Goal: Task Accomplishment & Management: Manage account settings

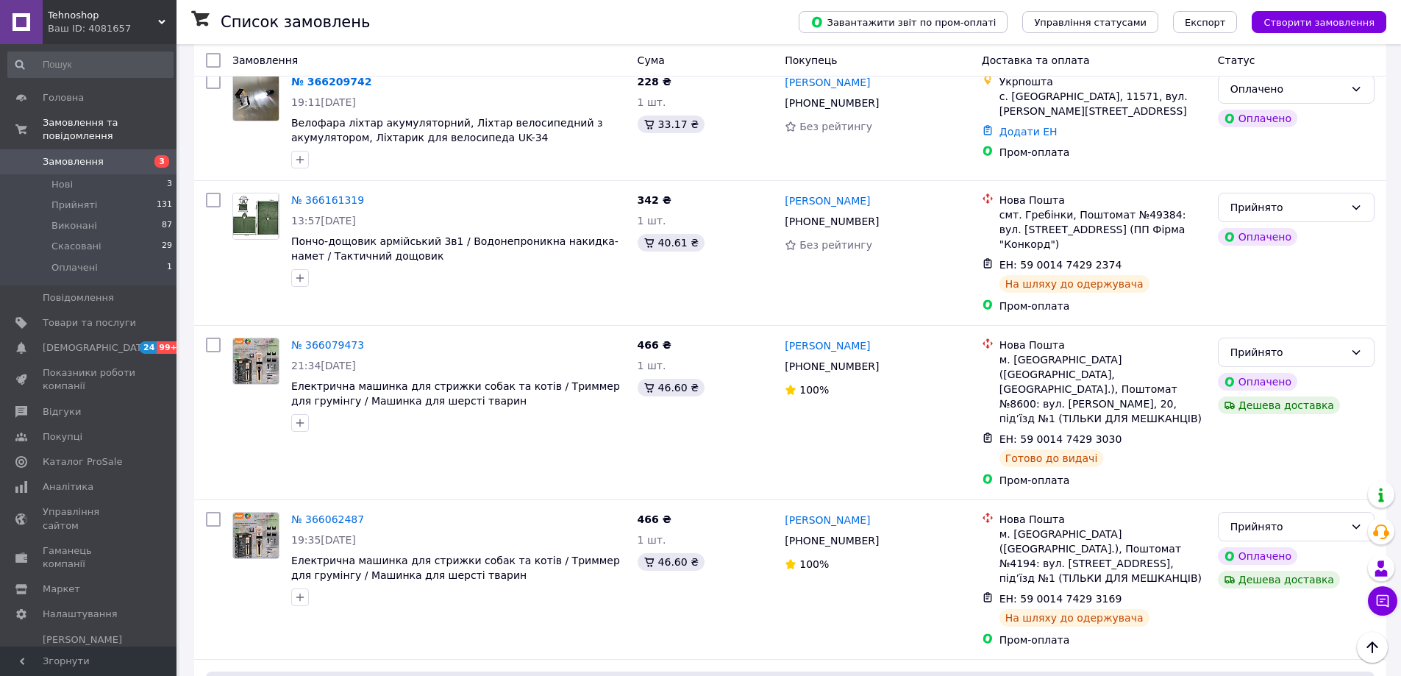
scroll to position [515, 0]
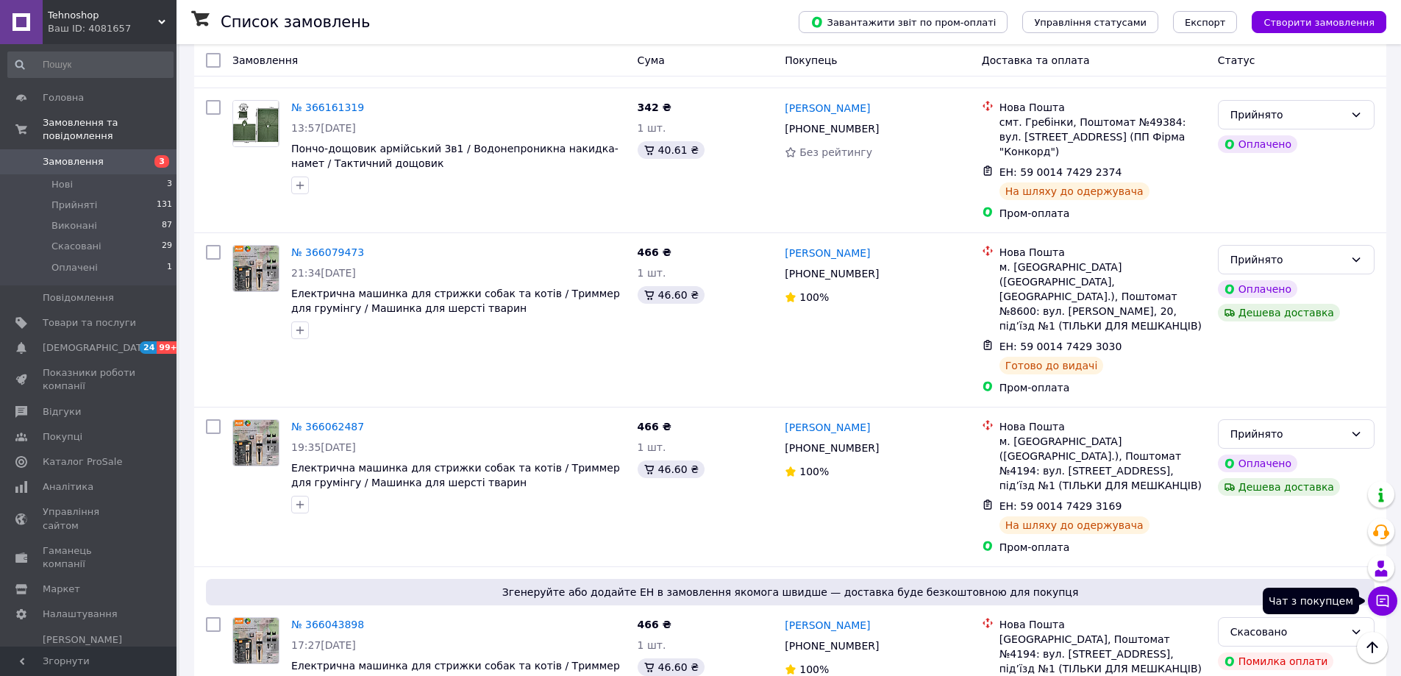
click at [1382, 598] on icon at bounding box center [1382, 601] width 12 height 12
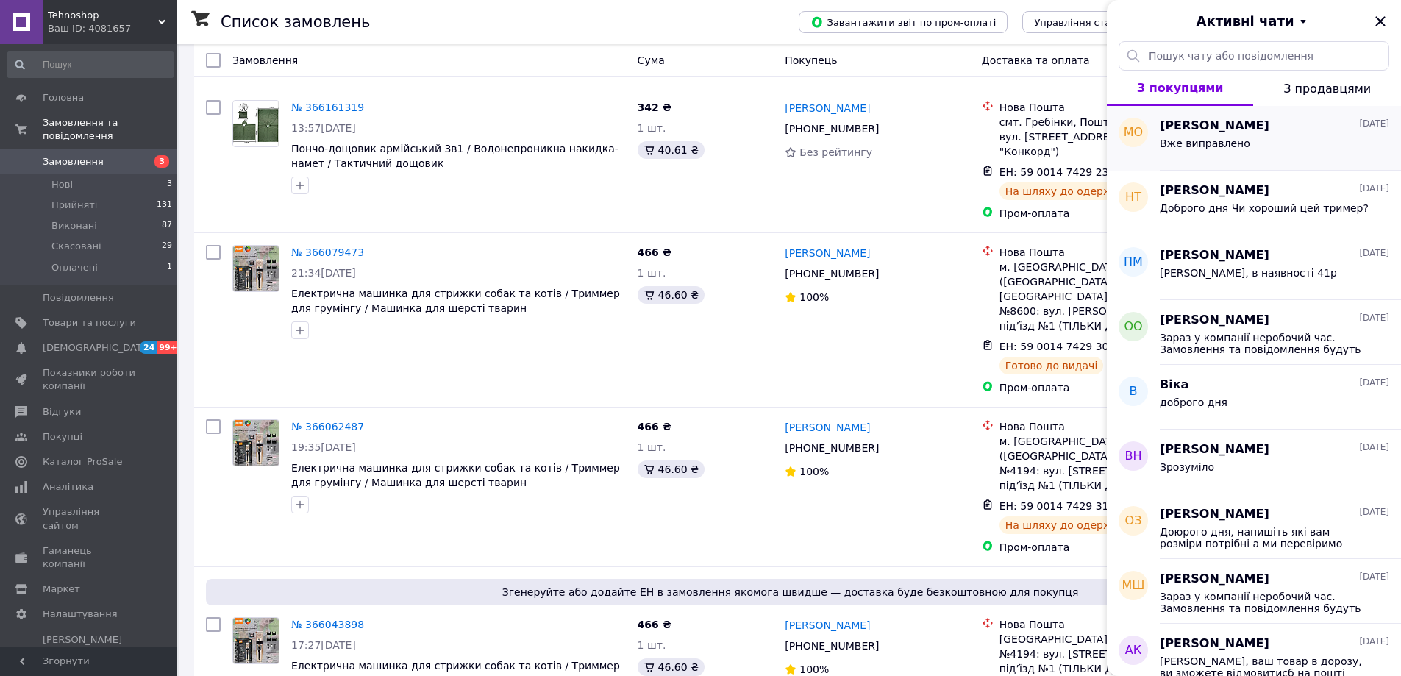
click at [1271, 136] on div "Вже виправлено" at bounding box center [1273, 147] width 229 height 24
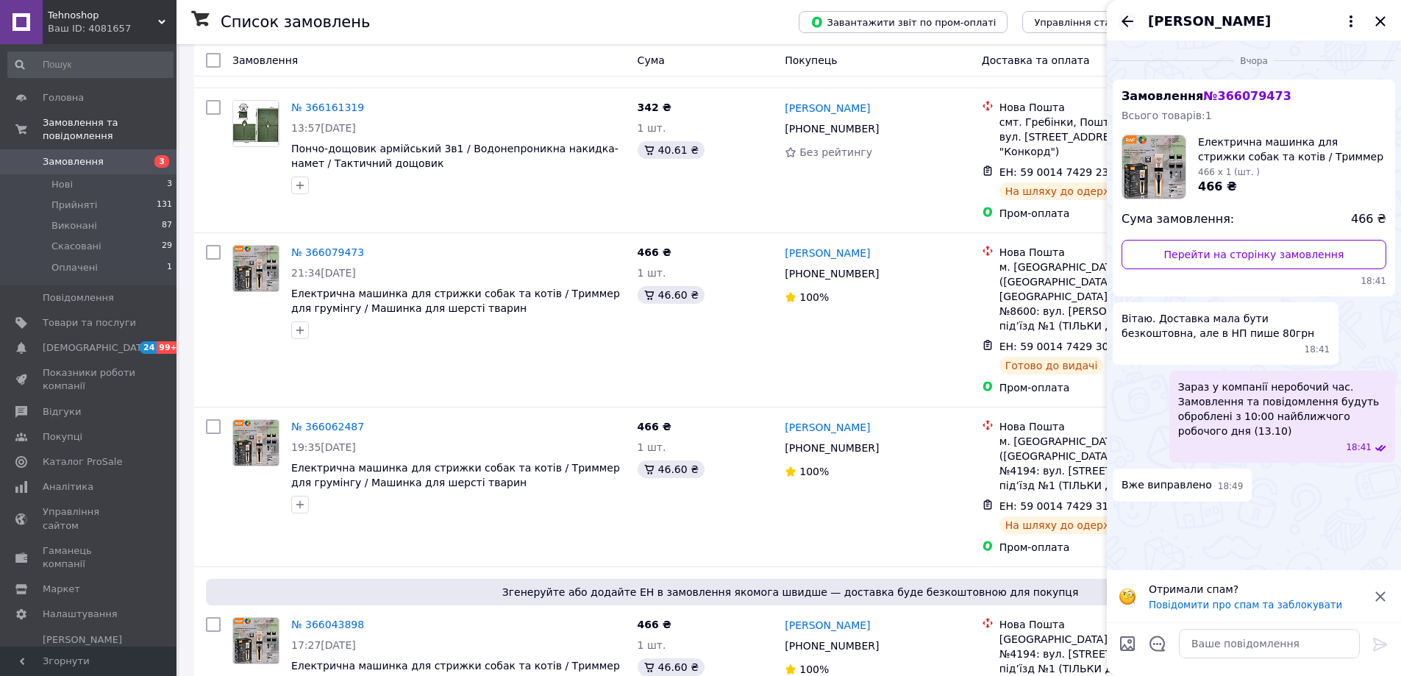
click at [1123, 19] on icon "Назад" at bounding box center [1127, 20] width 12 height 11
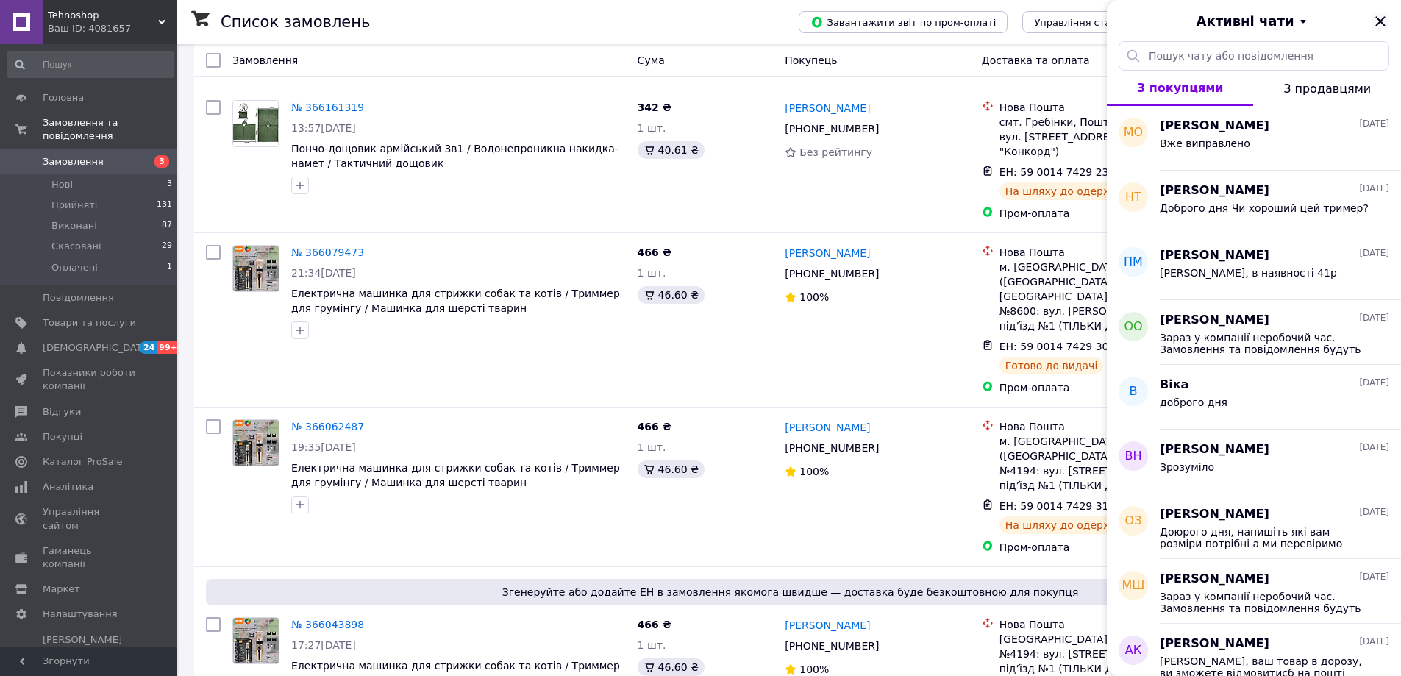
click at [1378, 18] on icon "Закрити" at bounding box center [1380, 21] width 10 height 10
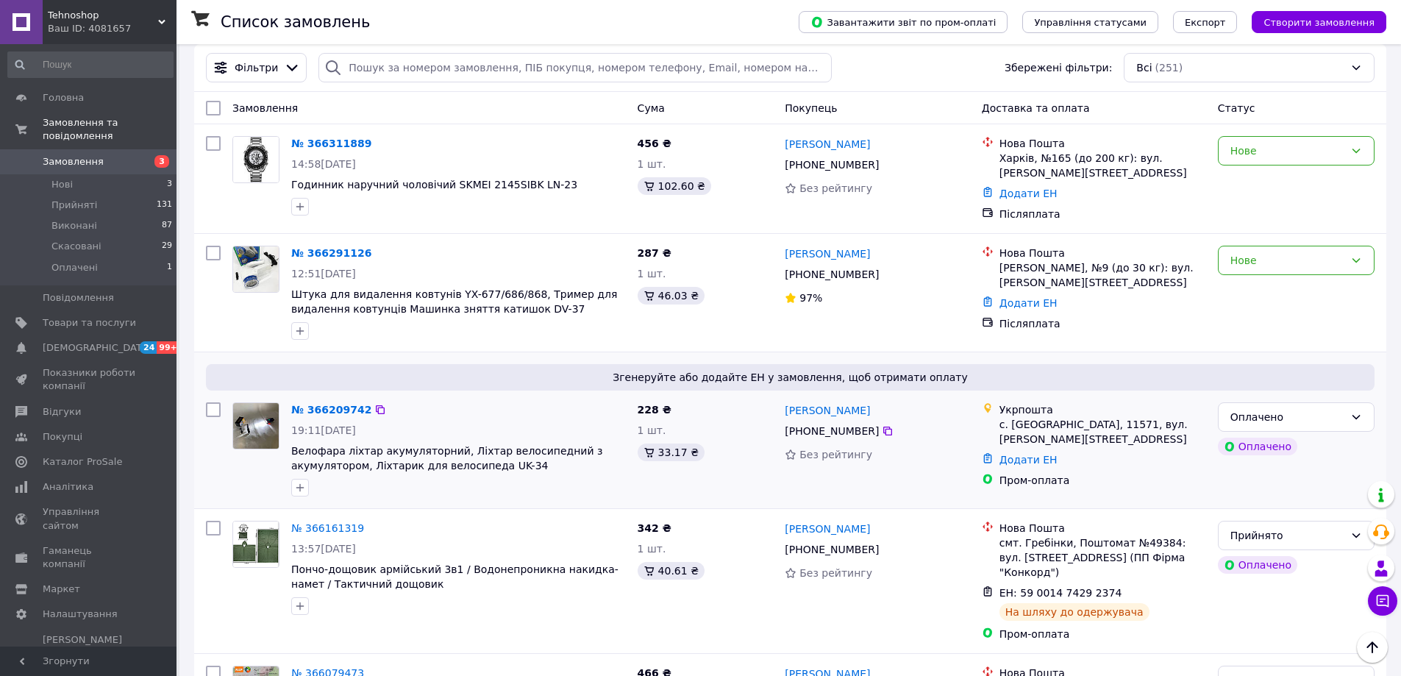
scroll to position [74, 0]
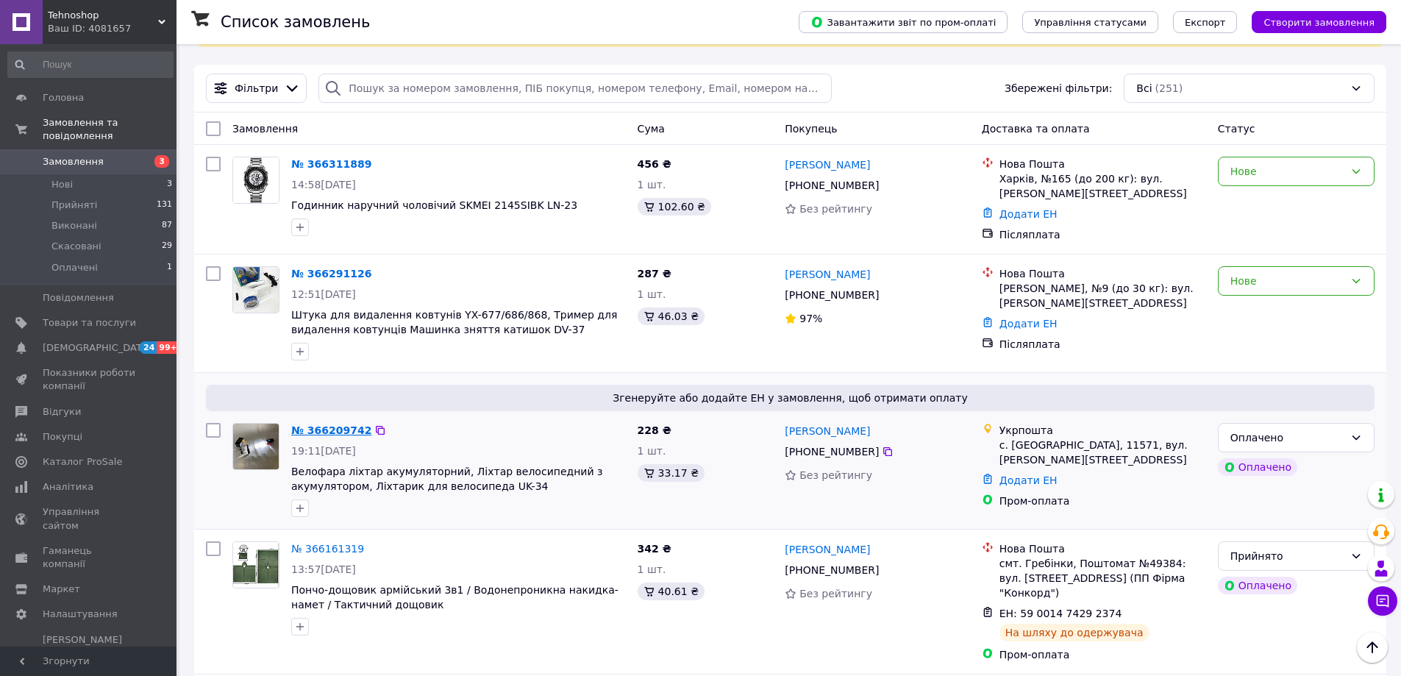
click at [335, 430] on link "№ 366209742" at bounding box center [331, 430] width 80 height 12
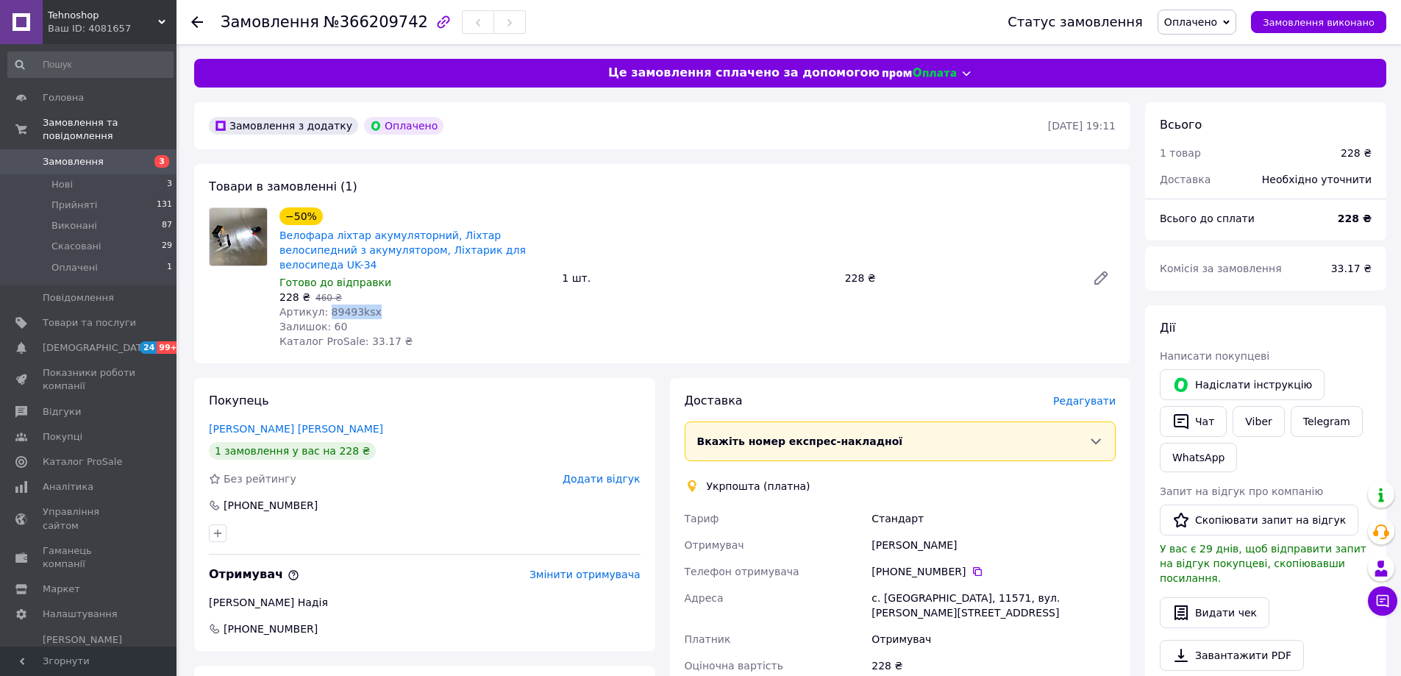
drag, startPoint x: 371, startPoint y: 296, endPoint x: 326, endPoint y: 298, distance: 44.2
click at [325, 304] on div "Артикул: 89493ksx" at bounding box center [414, 311] width 271 height 15
click at [395, 304] on div "Артикул: 89493ksx" at bounding box center [414, 311] width 271 height 15
click at [384, 332] on div "−50% Велофара ліхтар акумуляторний, Ліхтар велосипедний з акумулятором, Ліхтари…" at bounding box center [414, 277] width 282 height 147
drag, startPoint x: 349, startPoint y: 293, endPoint x: 323, endPoint y: 293, distance: 26.5
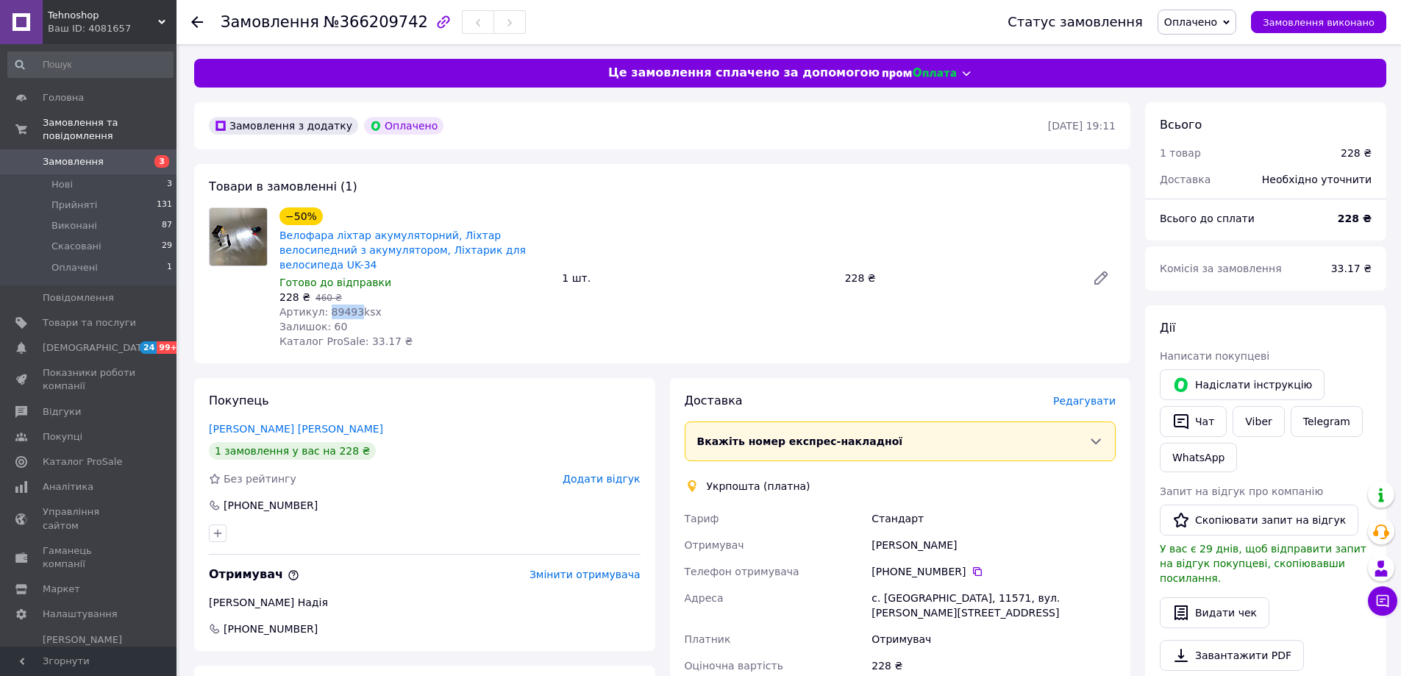
click at [323, 306] on span "Артикул: 89493ksx" at bounding box center [330, 312] width 102 height 12
copy span "89493"
drag, startPoint x: 954, startPoint y: 533, endPoint x: 902, endPoint y: 532, distance: 51.5
click at [902, 532] on div "[PERSON_NAME]" at bounding box center [993, 545] width 250 height 26
copy div "[PERSON_NAME]"
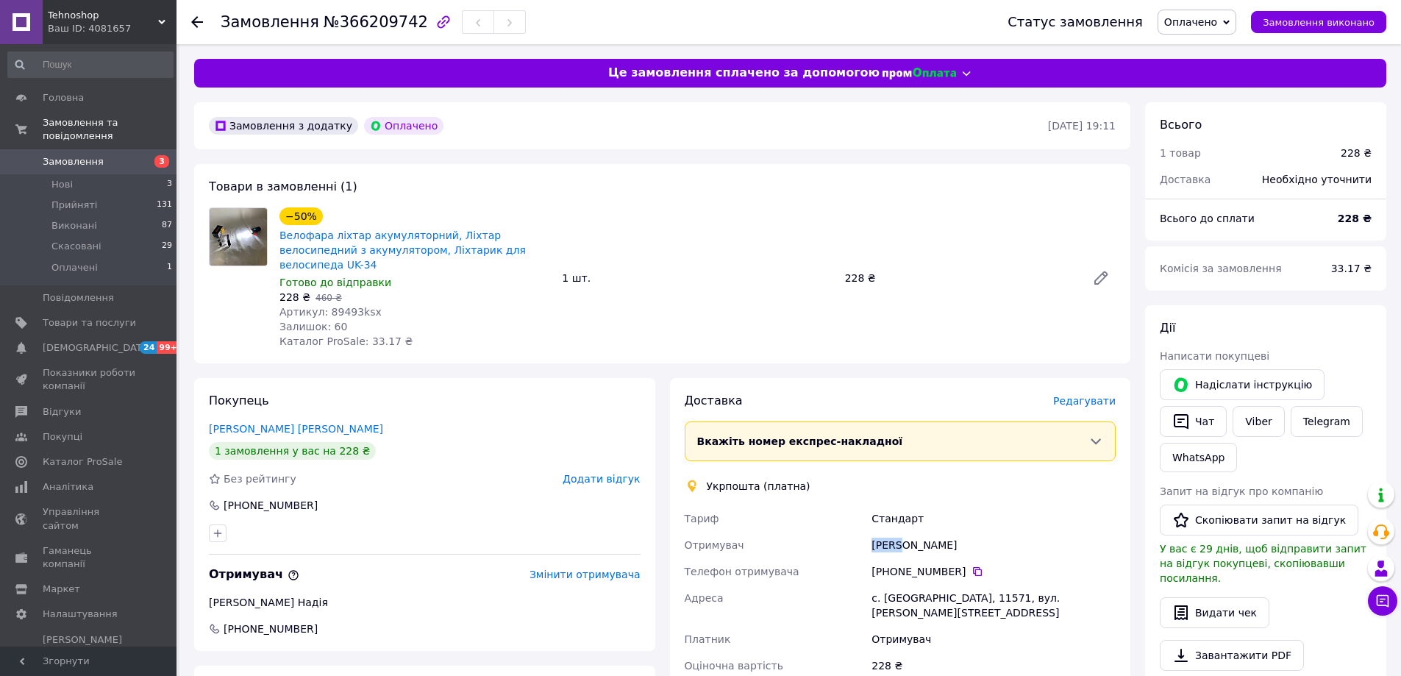
drag, startPoint x: 896, startPoint y: 525, endPoint x: 870, endPoint y: 526, distance: 25.8
click at [870, 532] on div "[PERSON_NAME]" at bounding box center [993, 545] width 250 height 26
copy div "[PERSON_NAME]"
click at [971, 565] on icon at bounding box center [977, 571] width 12 height 12
drag, startPoint x: 953, startPoint y: 578, endPoint x: 927, endPoint y: 581, distance: 25.9
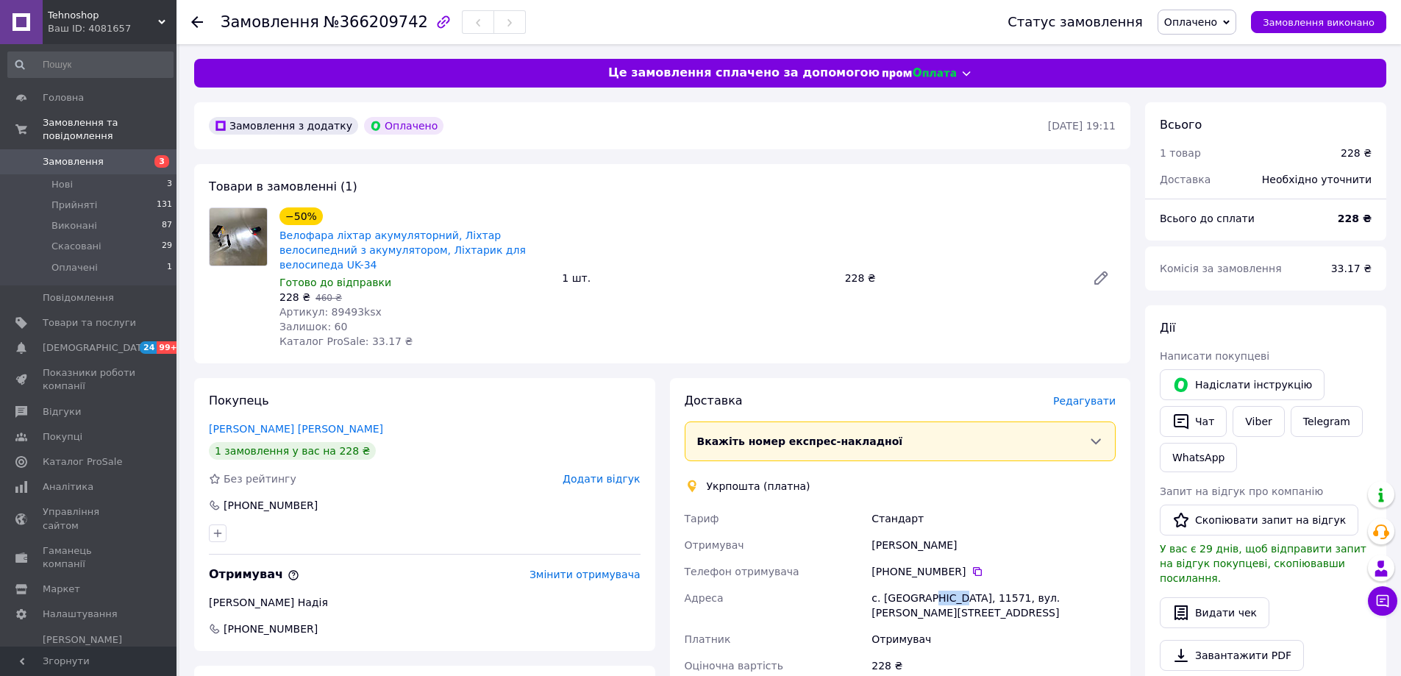
click at [927, 584] on div "с. [GEOGRAPHIC_DATA], 11571, вул. [PERSON_NAME][STREET_ADDRESS]" at bounding box center [993, 604] width 250 height 41
copy div "11571"
click at [1203, 22] on span "Оплачено" at bounding box center [1190, 22] width 53 height 12
click at [1209, 52] on li "Прийнято" at bounding box center [1196, 51] width 77 height 22
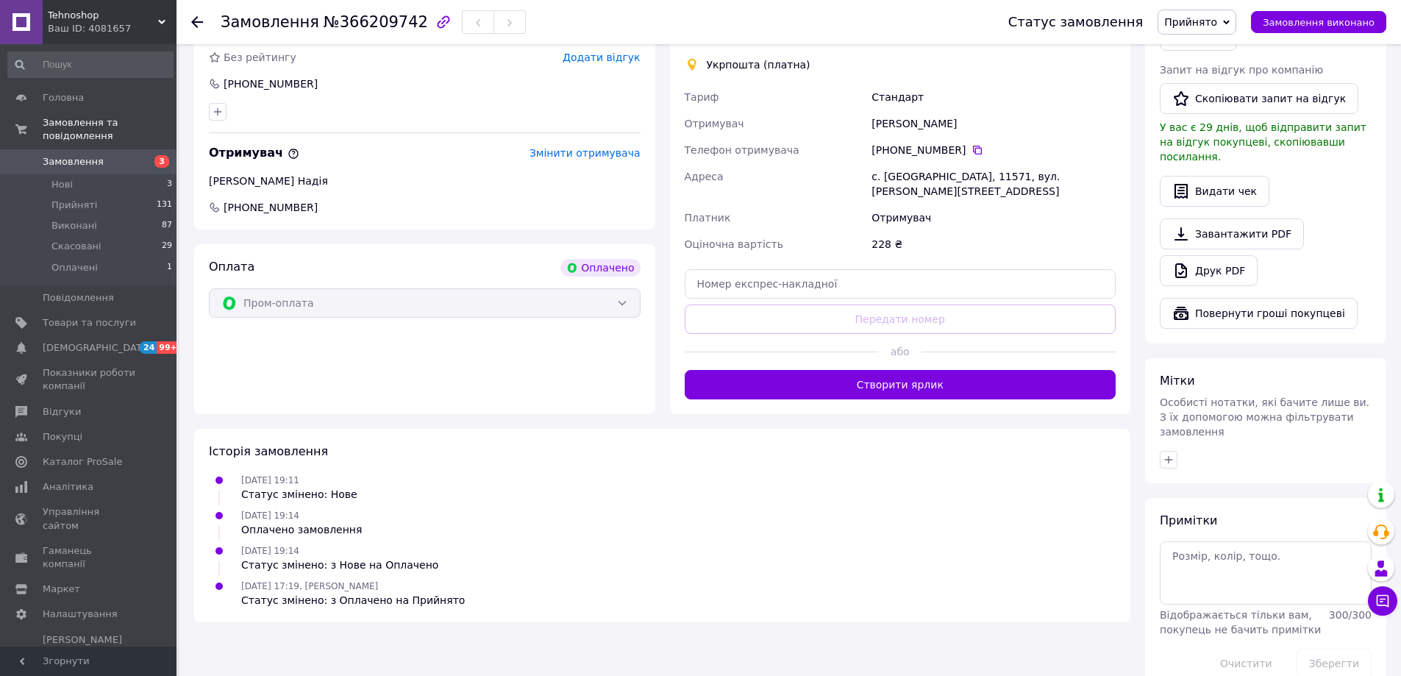
scroll to position [423, 0]
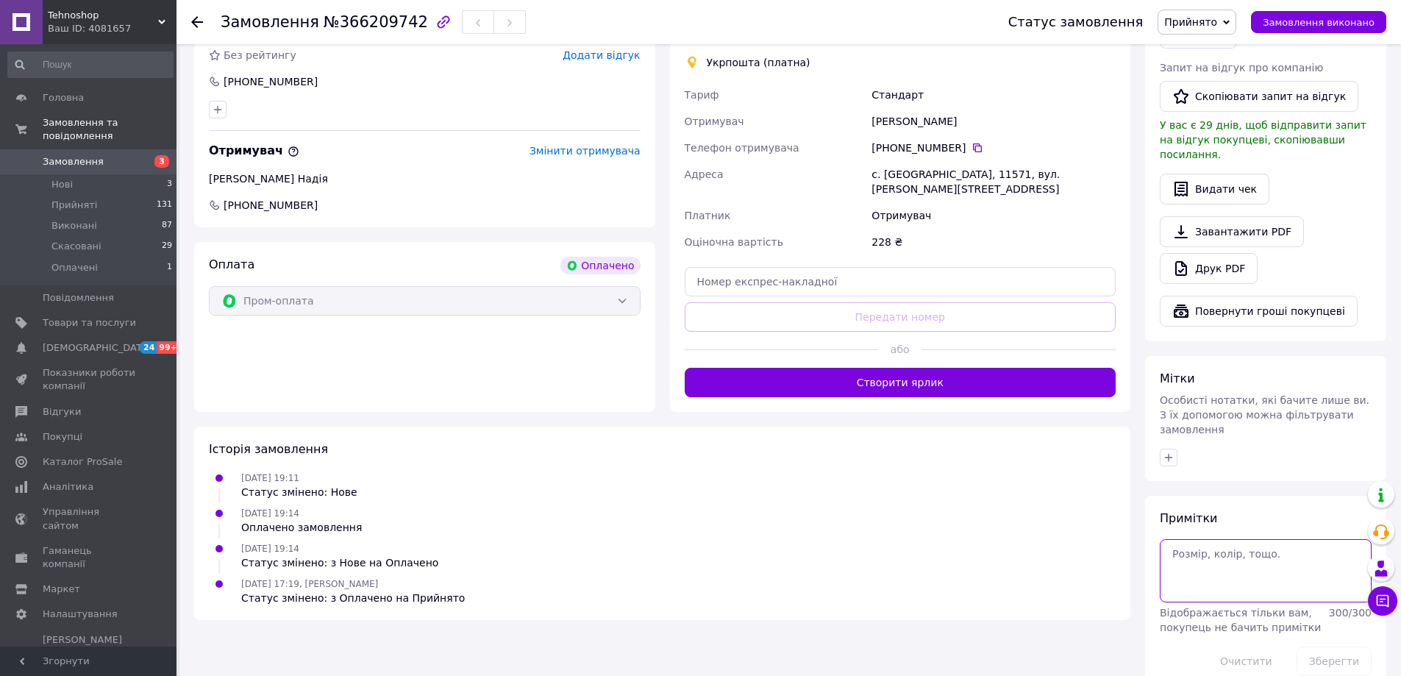
click at [1221, 539] on textarea at bounding box center [1265, 570] width 212 height 63
paste textarea "0505384132647"
type textarea "0505384132647"
click at [1328, 646] on button "Зберегти" at bounding box center [1333, 660] width 75 height 29
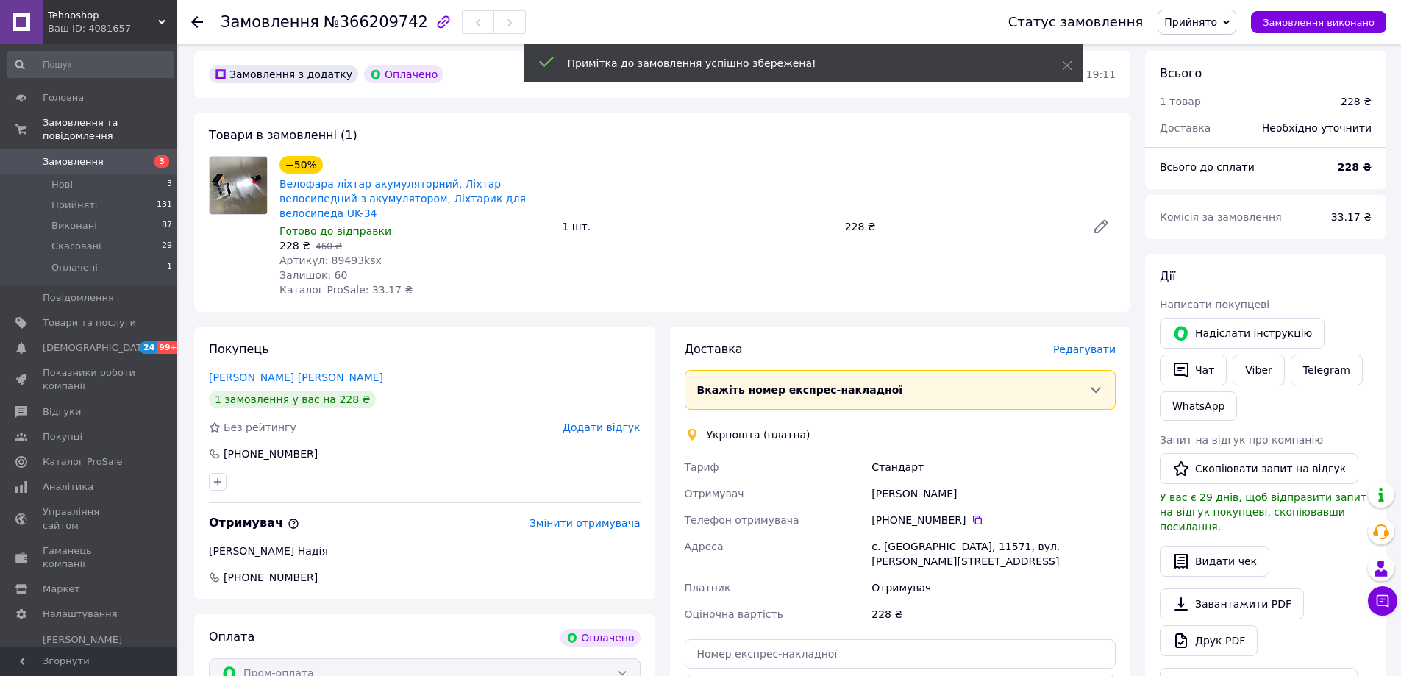
scroll to position [0, 0]
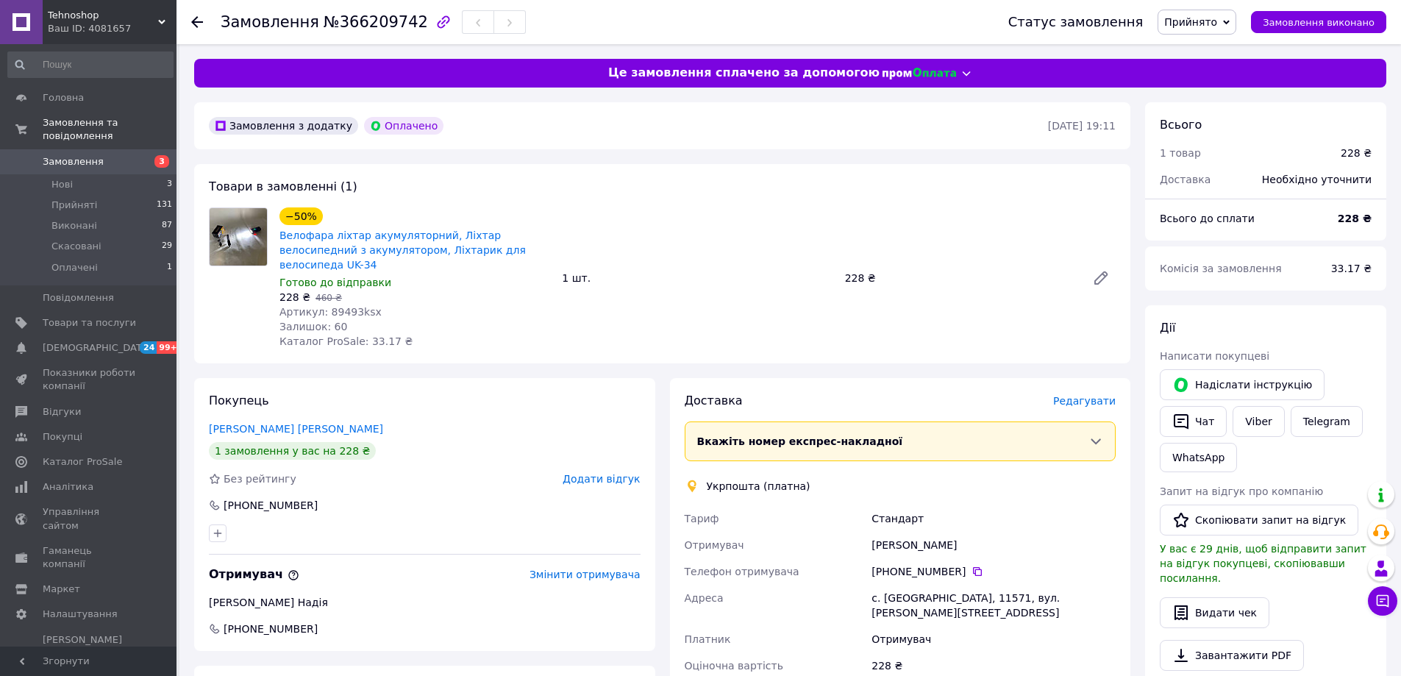
click at [94, 149] on link "Замовлення 3" at bounding box center [90, 161] width 181 height 25
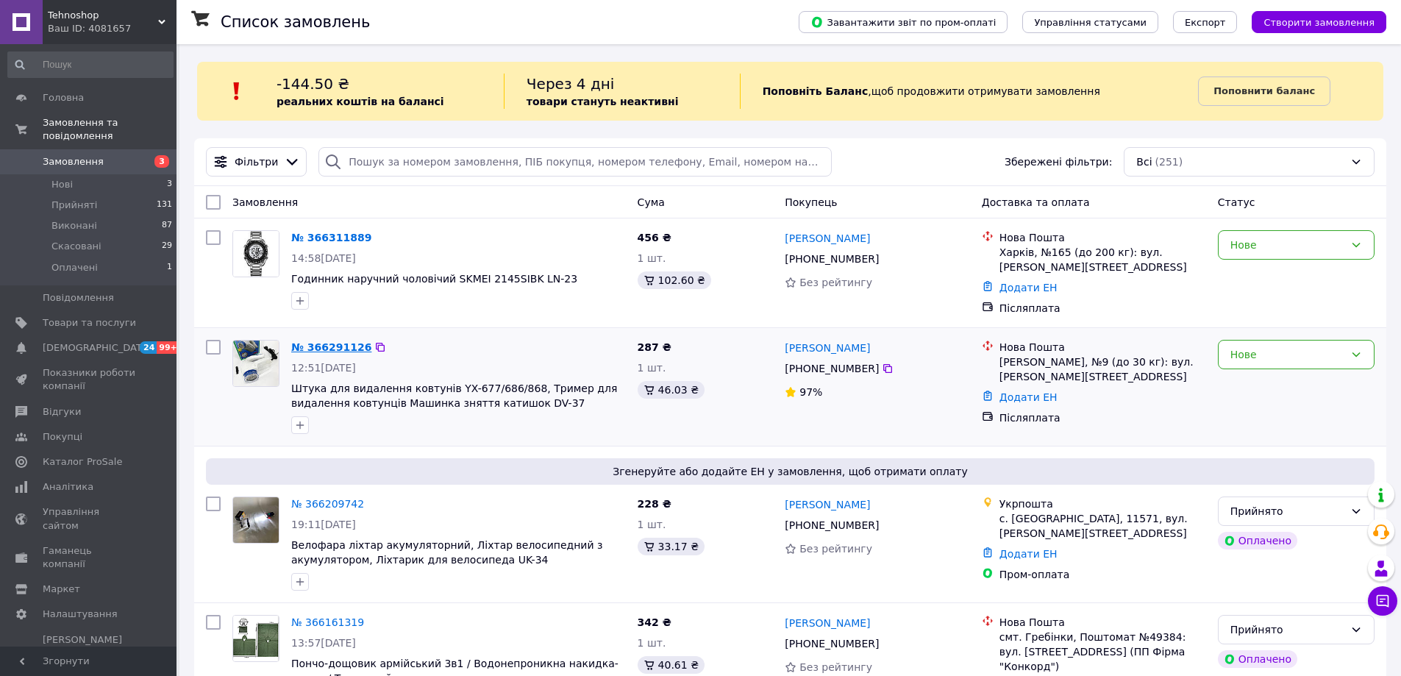
click at [332, 346] on link "№ 366291126" at bounding box center [331, 347] width 80 height 12
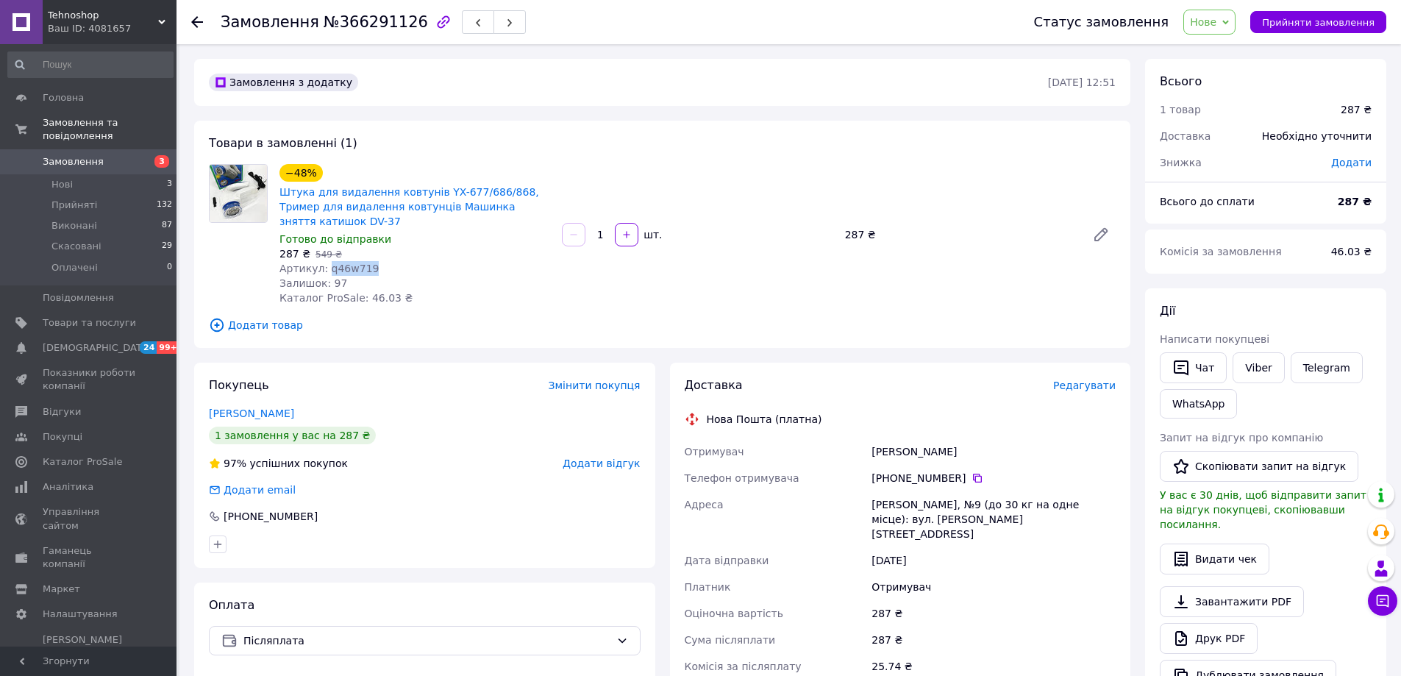
drag, startPoint x: 375, startPoint y: 270, endPoint x: 323, endPoint y: 269, distance: 52.2
click at [323, 269] on div "Артикул: q46w719" at bounding box center [414, 268] width 271 height 15
copy span "q46w719"
click at [428, 198] on link "Штука для видалення ковтунів YX-677/686/868, Тример для видалення ковтунців Маш…" at bounding box center [409, 206] width 260 height 41
click at [971, 477] on icon at bounding box center [977, 478] width 12 height 12
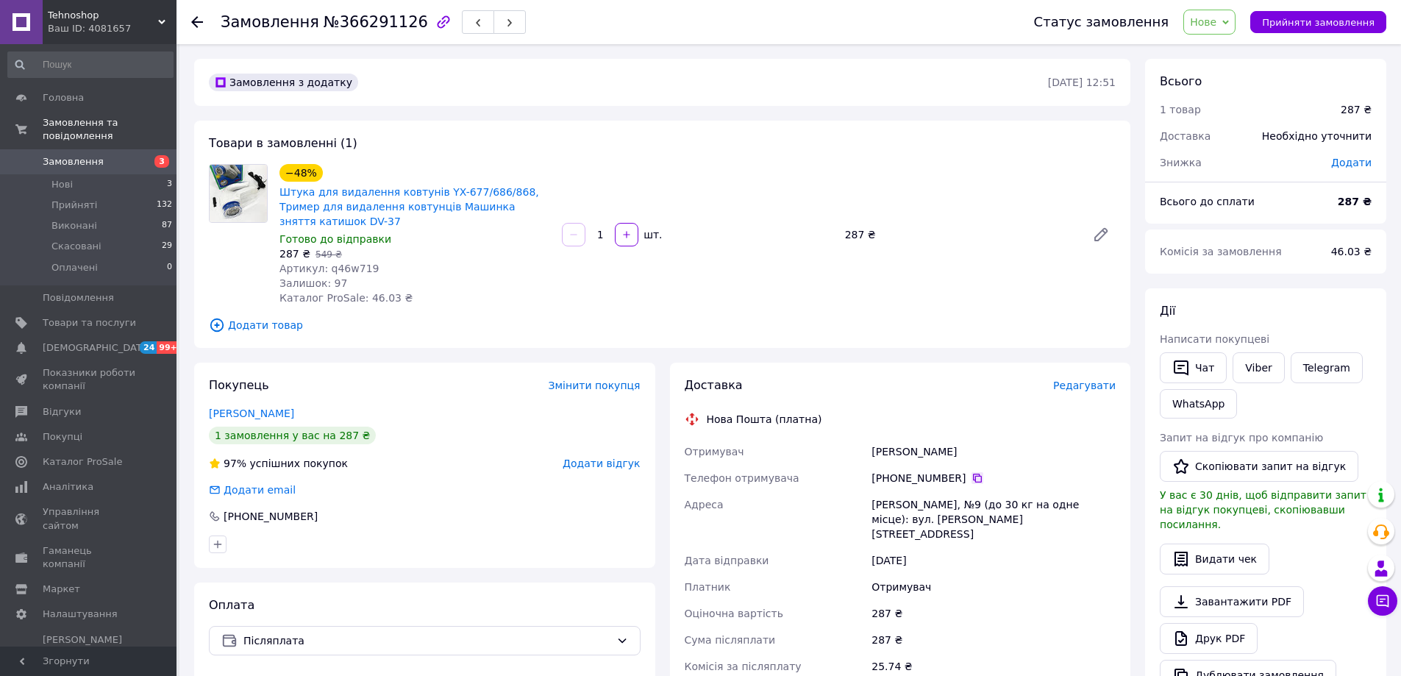
click at [971, 473] on icon at bounding box center [977, 478] width 12 height 12
drag, startPoint x: 920, startPoint y: 446, endPoint x: 868, endPoint y: 445, distance: 53.0
click at [868, 445] on div "Отримувач [PERSON_NAME] Телефон отримувача [PHONE_NUMBER]   [PERSON_NAME], №9 (…" at bounding box center [900, 572] width 437 height 268
copy div "Отримувач [PERSON_NAME]"
drag, startPoint x: 981, startPoint y: 450, endPoint x: 926, endPoint y: 453, distance: 56.0
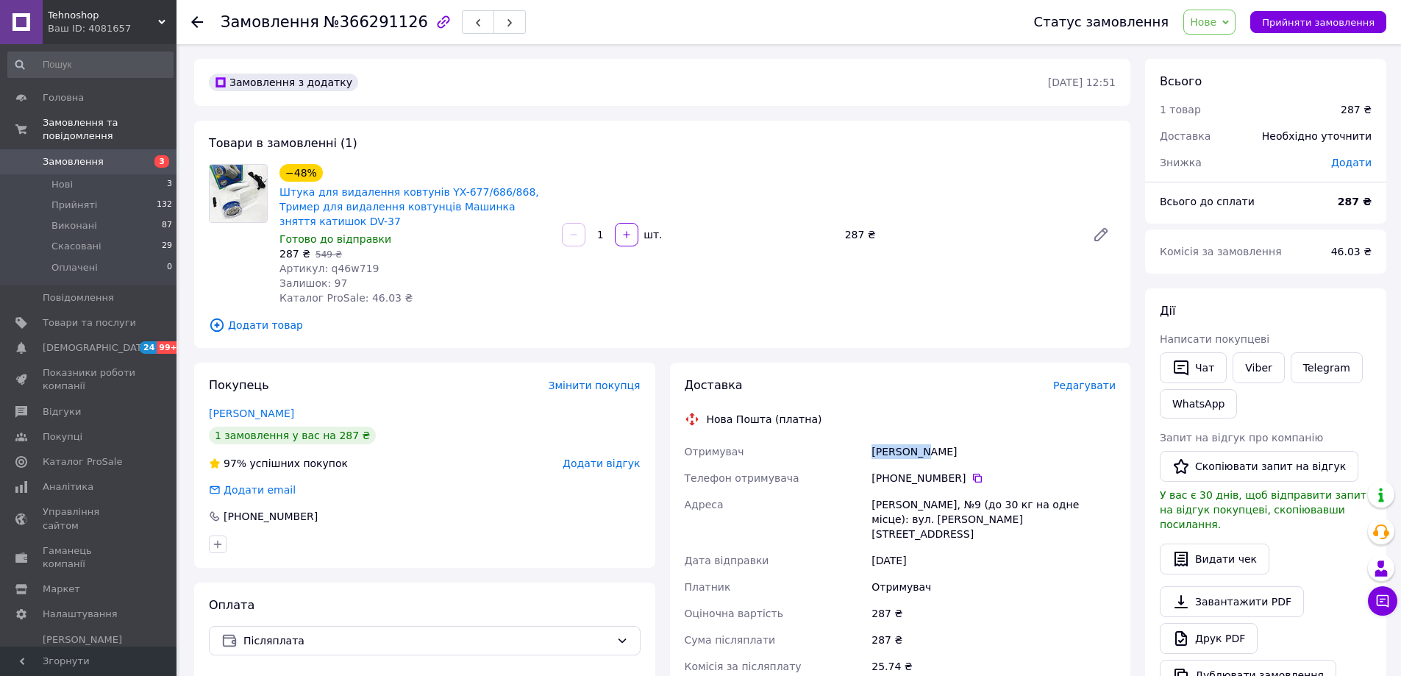
click at [926, 453] on div "[PERSON_NAME]" at bounding box center [993, 451] width 250 height 26
copy div "Станіслав"
drag, startPoint x: 945, startPoint y: 498, endPoint x: 872, endPoint y: 501, distance: 73.6
click at [872, 501] on div "[PERSON_NAME], №9 (до 30 кг на одне місце): вул. [PERSON_NAME][STREET_ADDRESS]" at bounding box center [993, 519] width 250 height 56
copy div "Кропивницький"
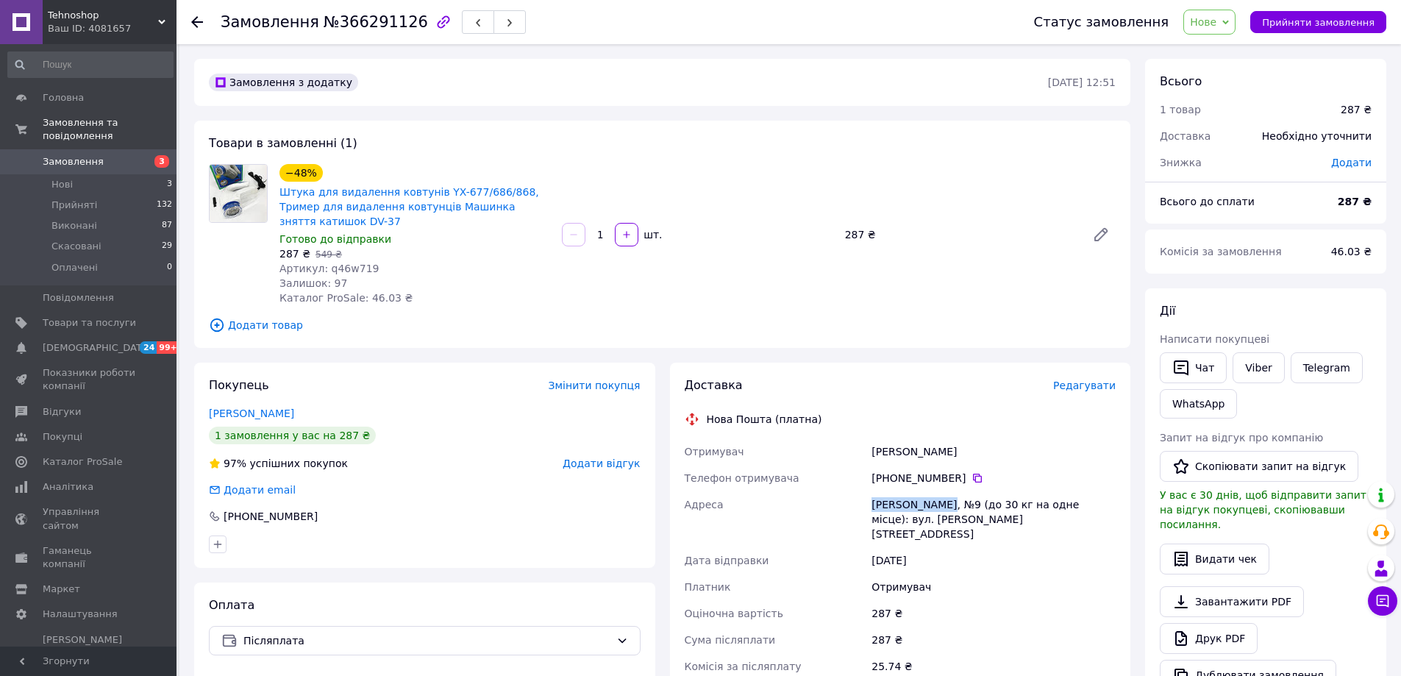
click at [1216, 26] on span "Нове" at bounding box center [1203, 22] width 26 height 12
click at [1217, 51] on li "Прийнято" at bounding box center [1218, 51] width 68 height 22
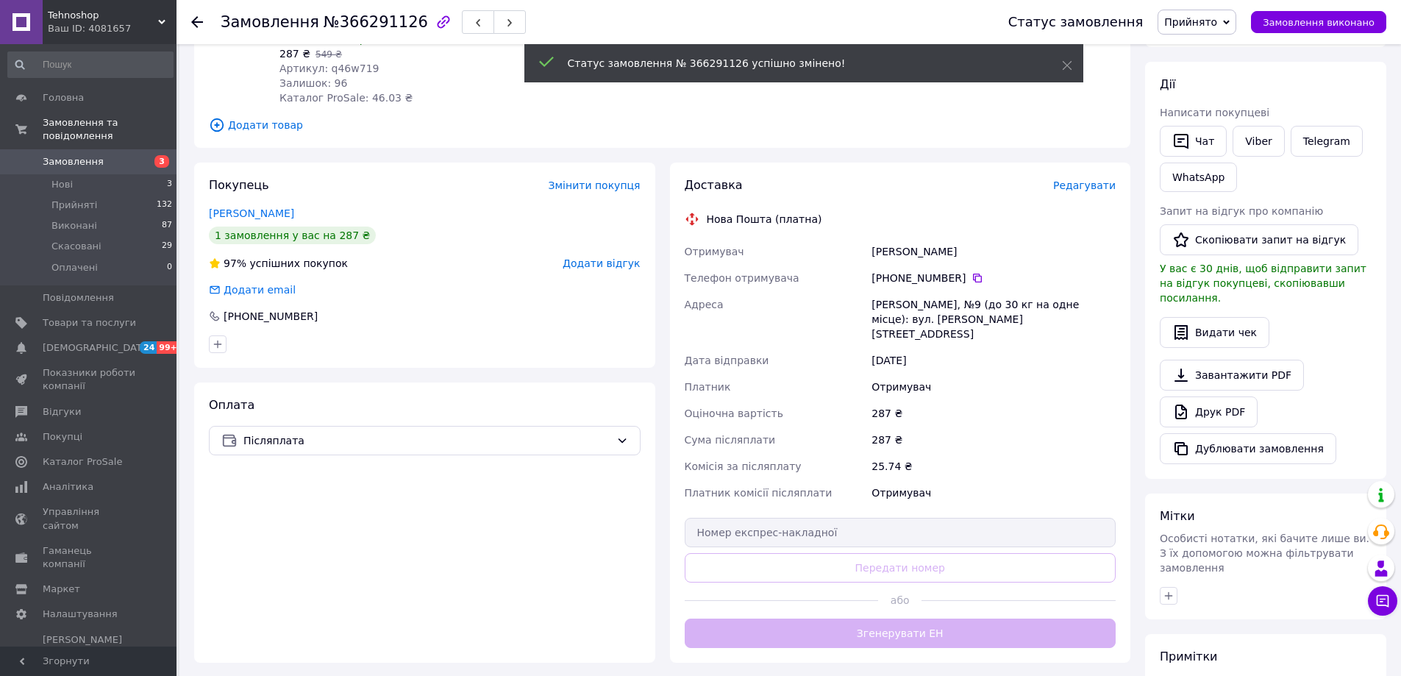
scroll to position [221, 0]
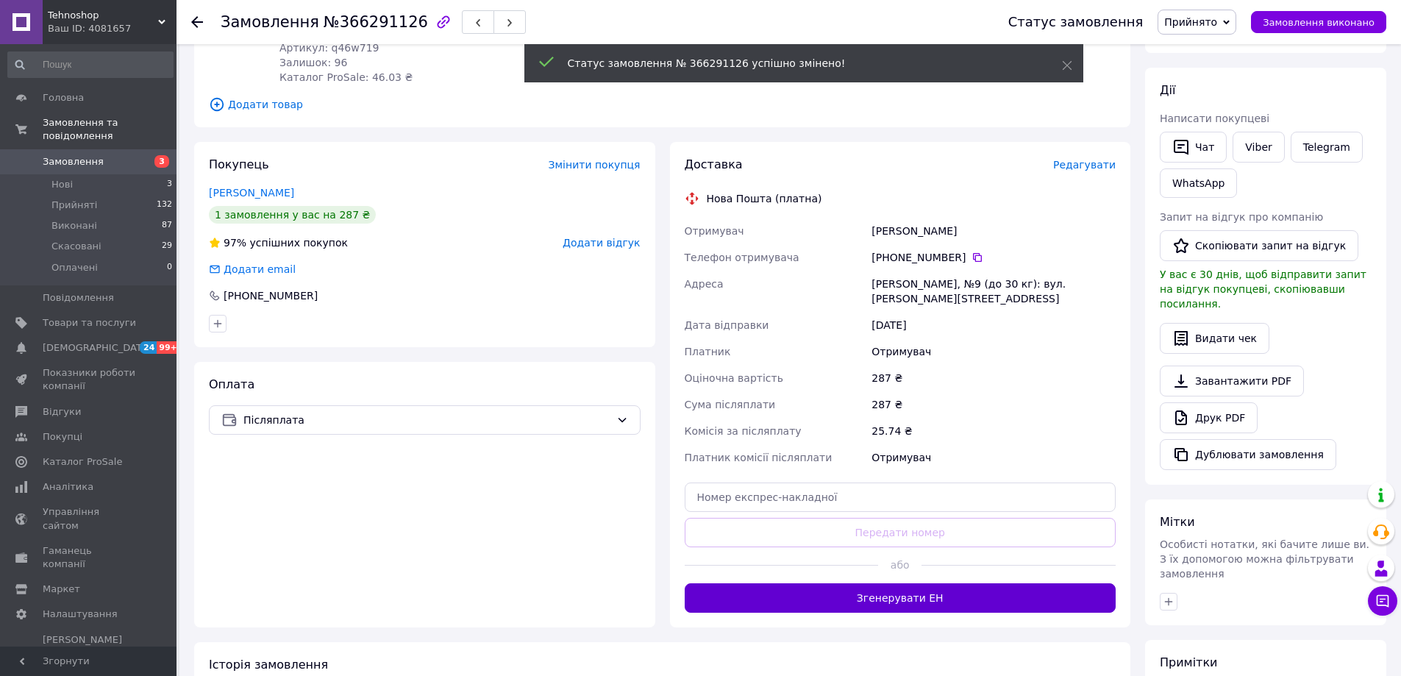
click at [826, 583] on button "Згенерувати ЕН" at bounding box center [900, 597] width 432 height 29
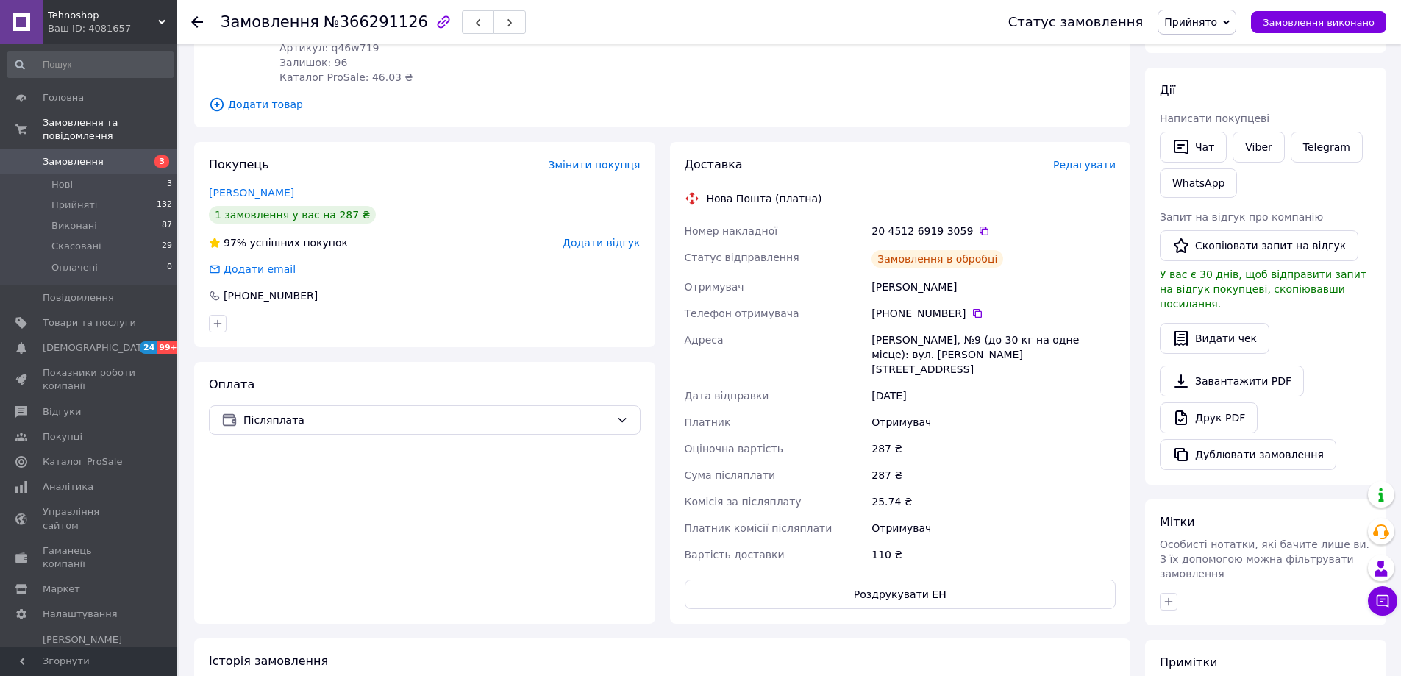
click at [121, 155] on span "Замовлення" at bounding box center [89, 161] width 93 height 13
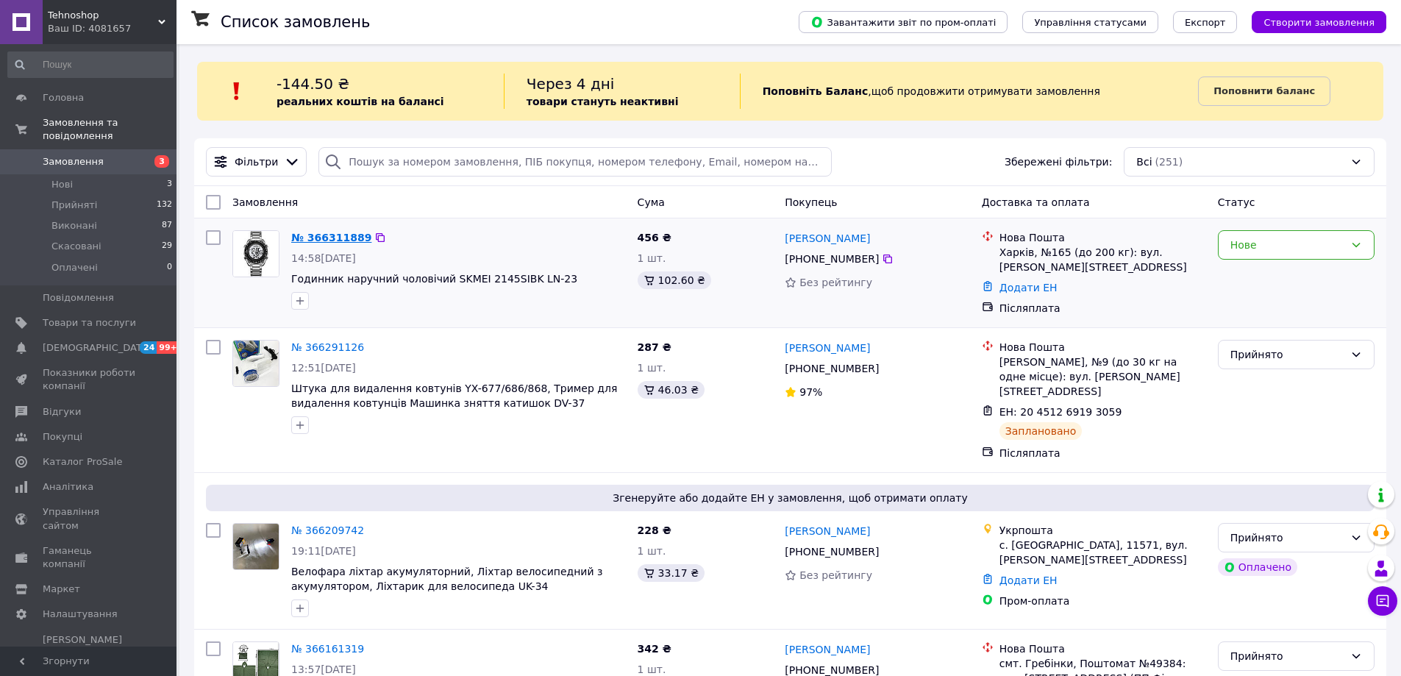
click at [319, 240] on link "№ 366311889" at bounding box center [331, 238] width 80 height 12
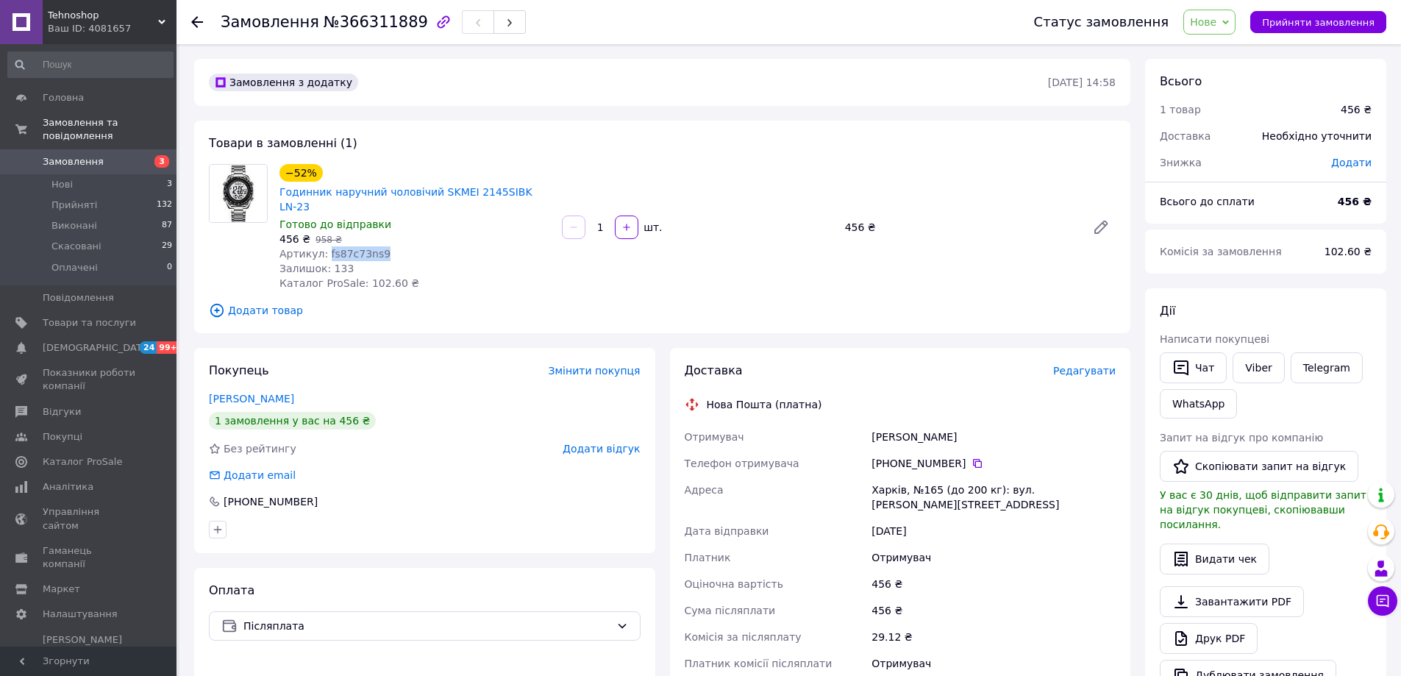
drag, startPoint x: 381, startPoint y: 241, endPoint x: 323, endPoint y: 241, distance: 57.3
click at [323, 246] on div "Артикул: fs87c73ns9" at bounding box center [414, 253] width 271 height 15
copy span "fs87c73ns9"
click at [1300, 17] on span "Прийняти замовлення" at bounding box center [1318, 22] width 112 height 11
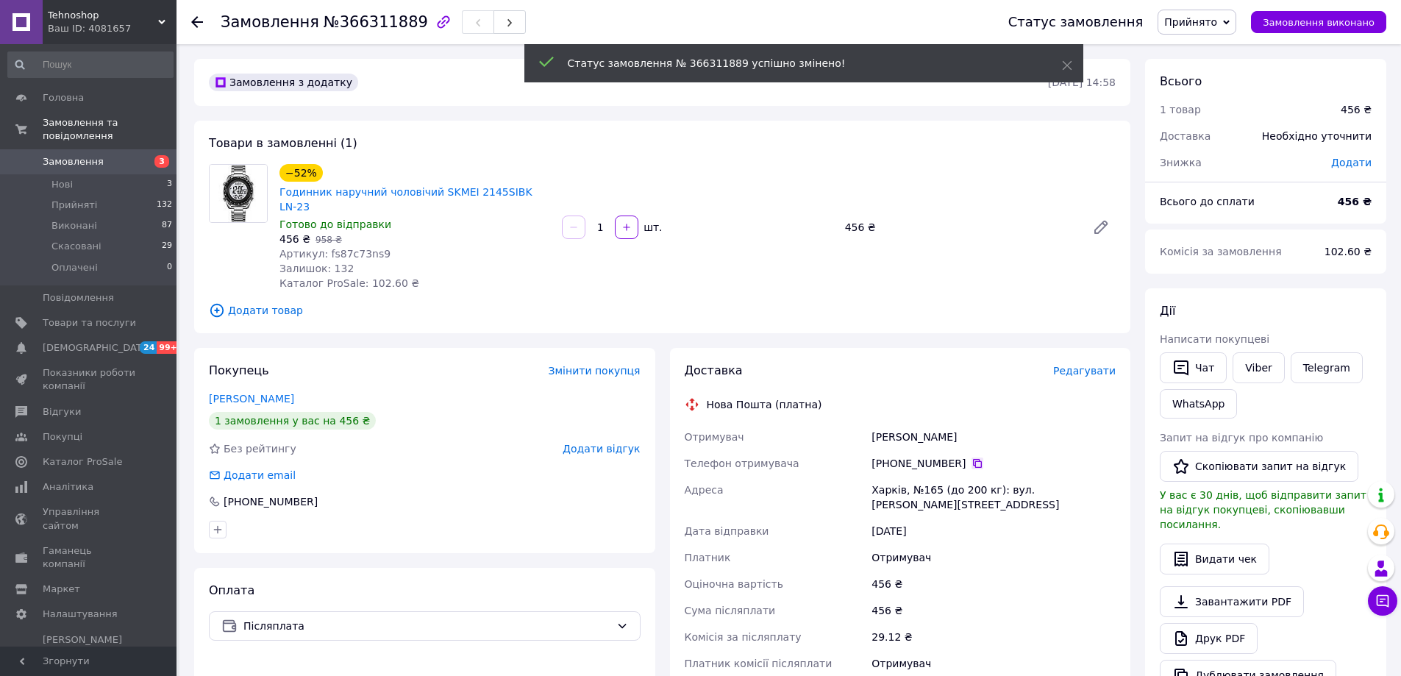
click at [971, 457] on icon at bounding box center [977, 463] width 12 height 12
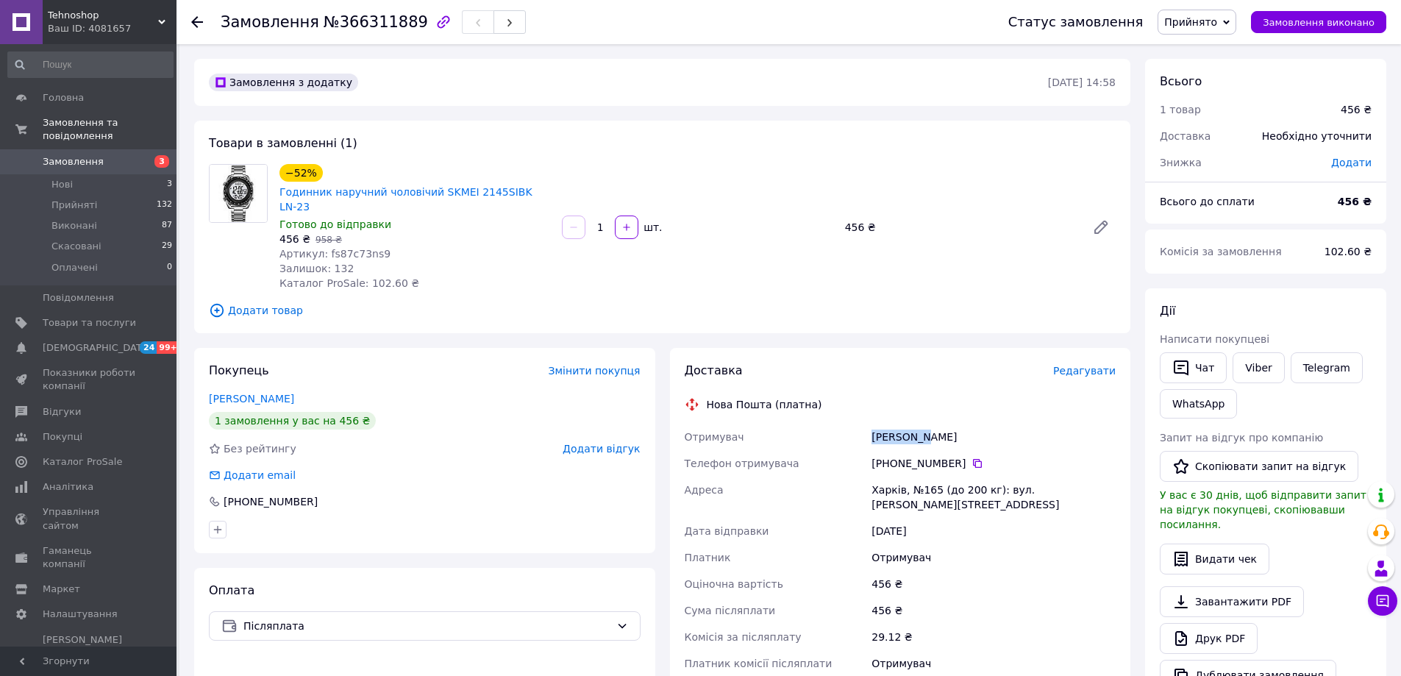
drag, startPoint x: 926, startPoint y: 420, endPoint x: 873, endPoint y: 423, distance: 53.0
click at [873, 423] on div "[PERSON_NAME]" at bounding box center [993, 436] width 250 height 26
copy div "[PERSON_NAME]"
drag, startPoint x: 950, startPoint y: 421, endPoint x: 929, endPoint y: 421, distance: 21.3
click at [929, 423] on div "[PERSON_NAME]" at bounding box center [993, 436] width 250 height 26
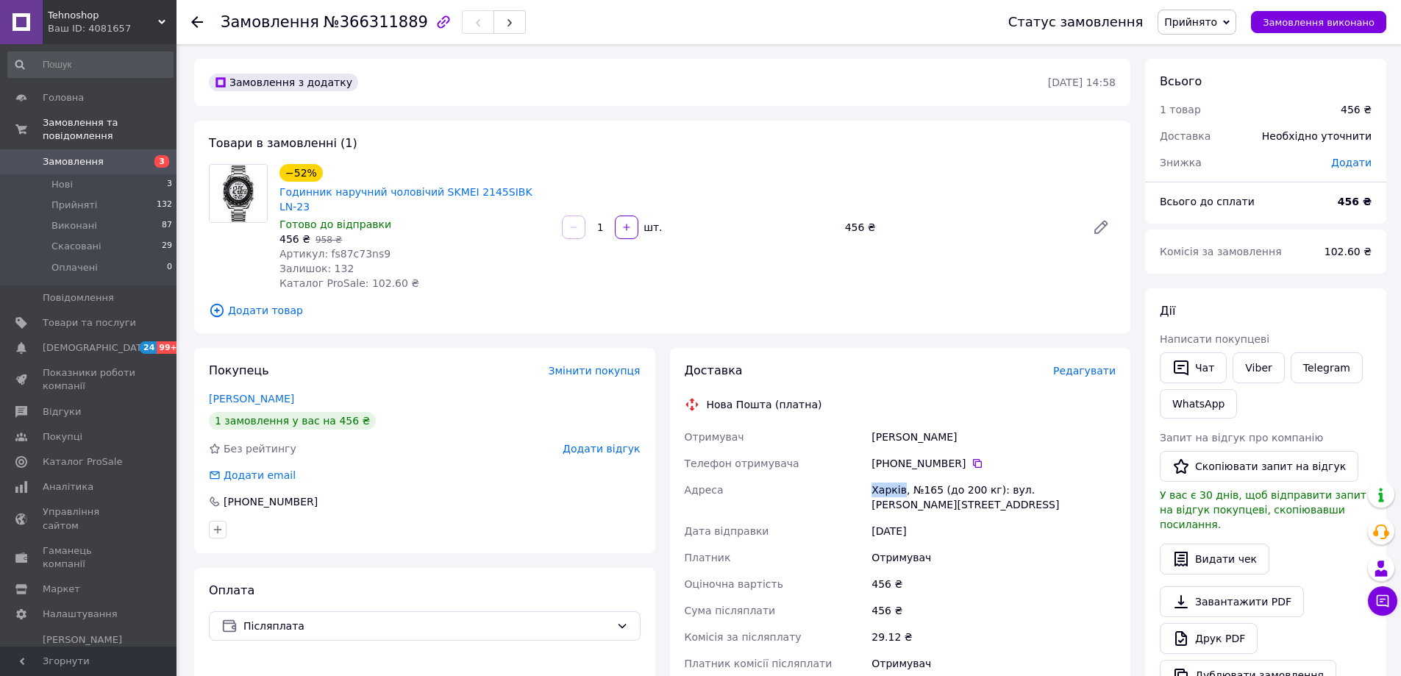
drag, startPoint x: 902, startPoint y: 472, endPoint x: 872, endPoint y: 473, distance: 30.2
click at [872, 476] on div "Харків, №165 (до 200 кг): вул. [PERSON_NAME][STREET_ADDRESS]" at bounding box center [993, 496] width 250 height 41
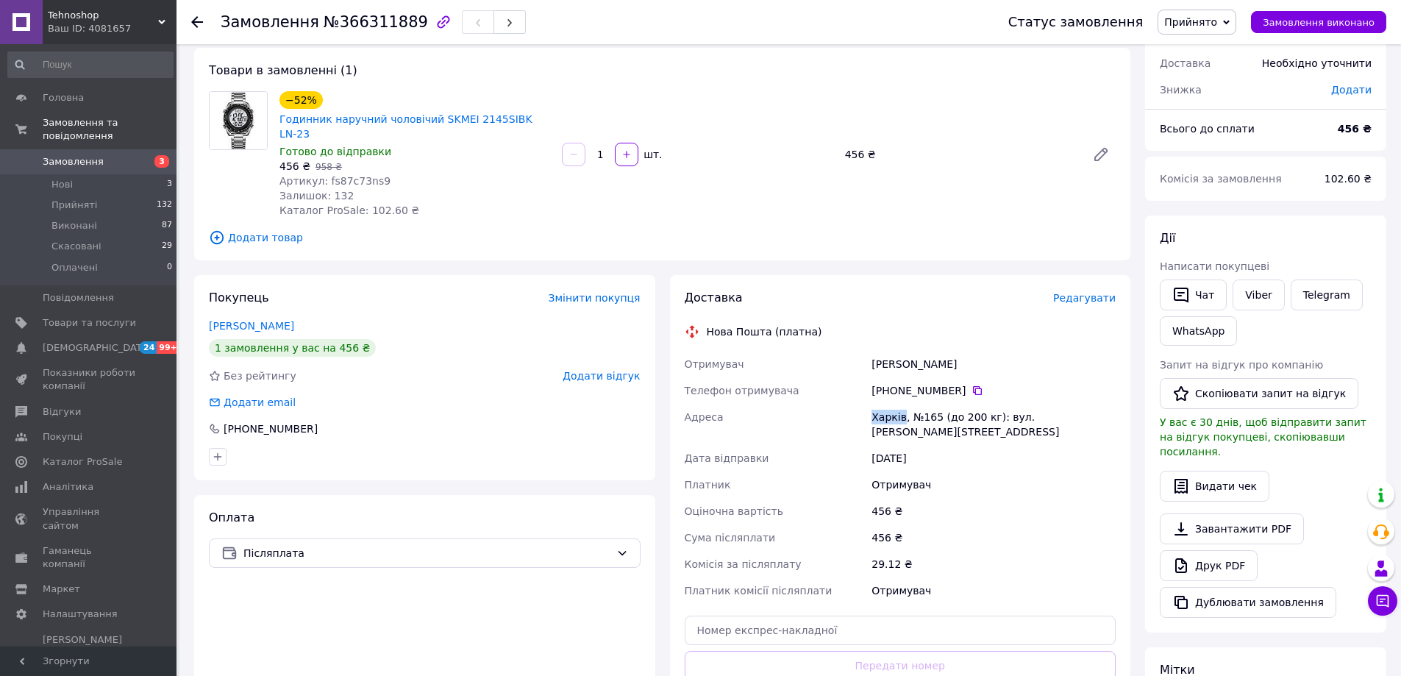
scroll to position [221, 0]
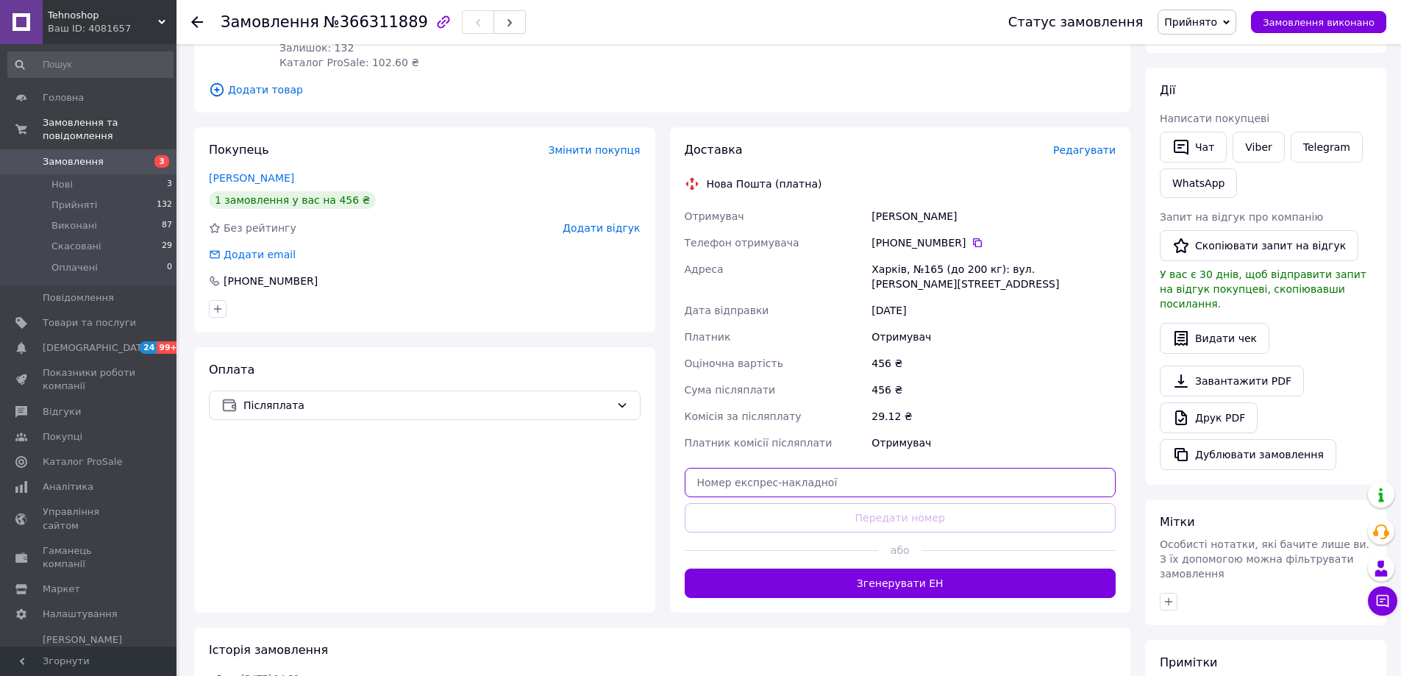
click at [840, 468] on input "text" at bounding box center [900, 482] width 432 height 29
paste input "20451269194283"
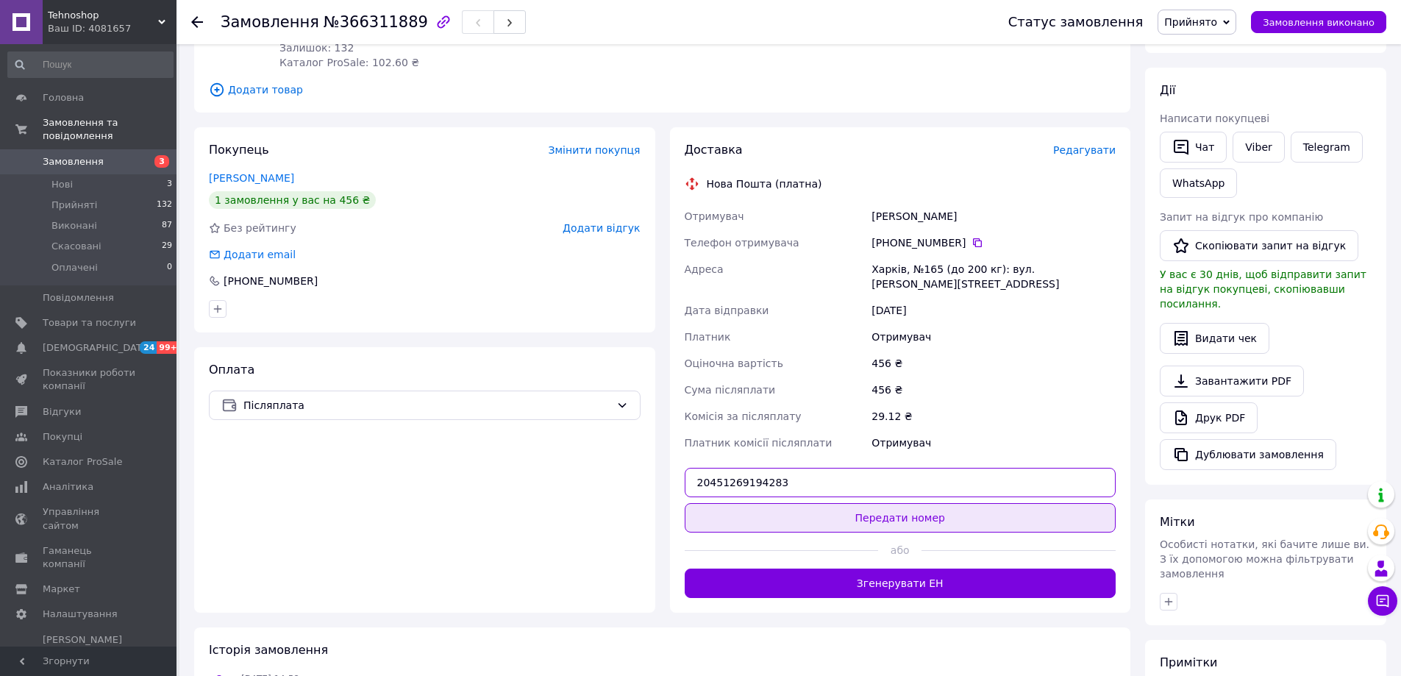
type input "20451269194283"
click at [830, 503] on button "Передати номер" at bounding box center [900, 517] width 432 height 29
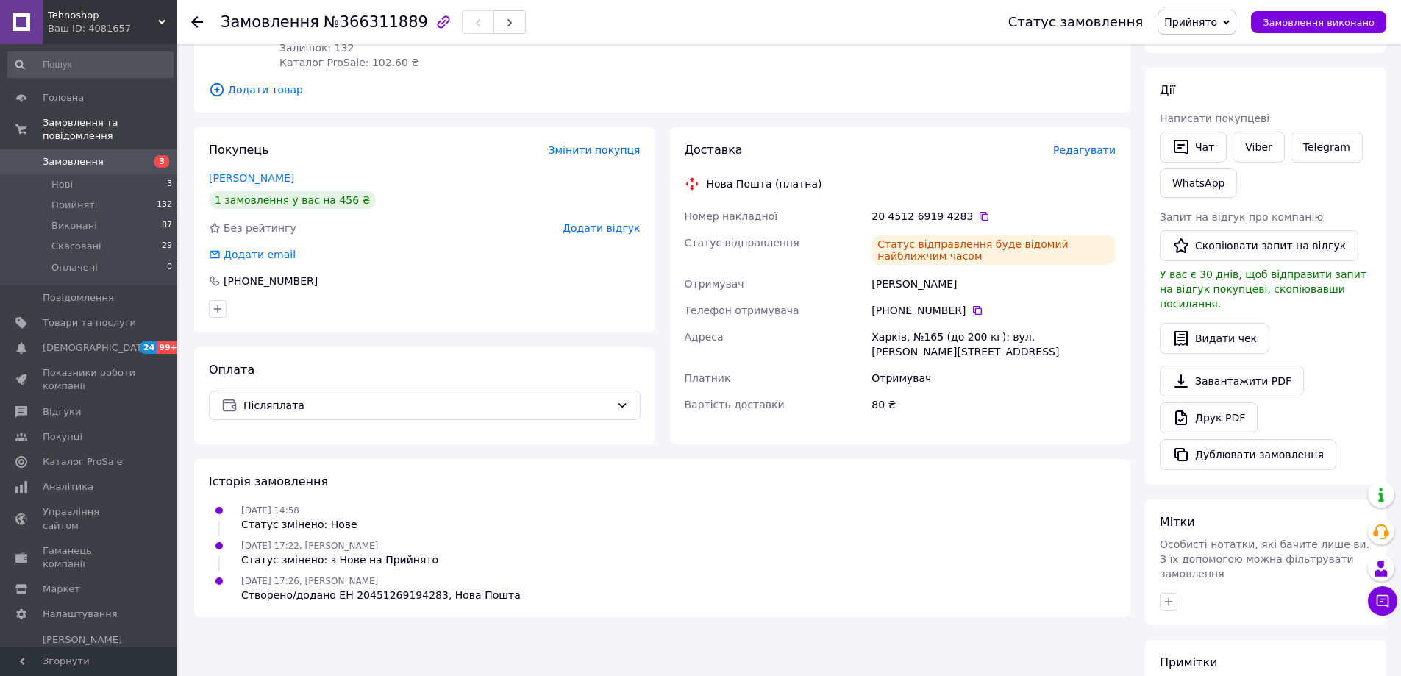
click at [123, 155] on span "Замовлення" at bounding box center [89, 161] width 93 height 13
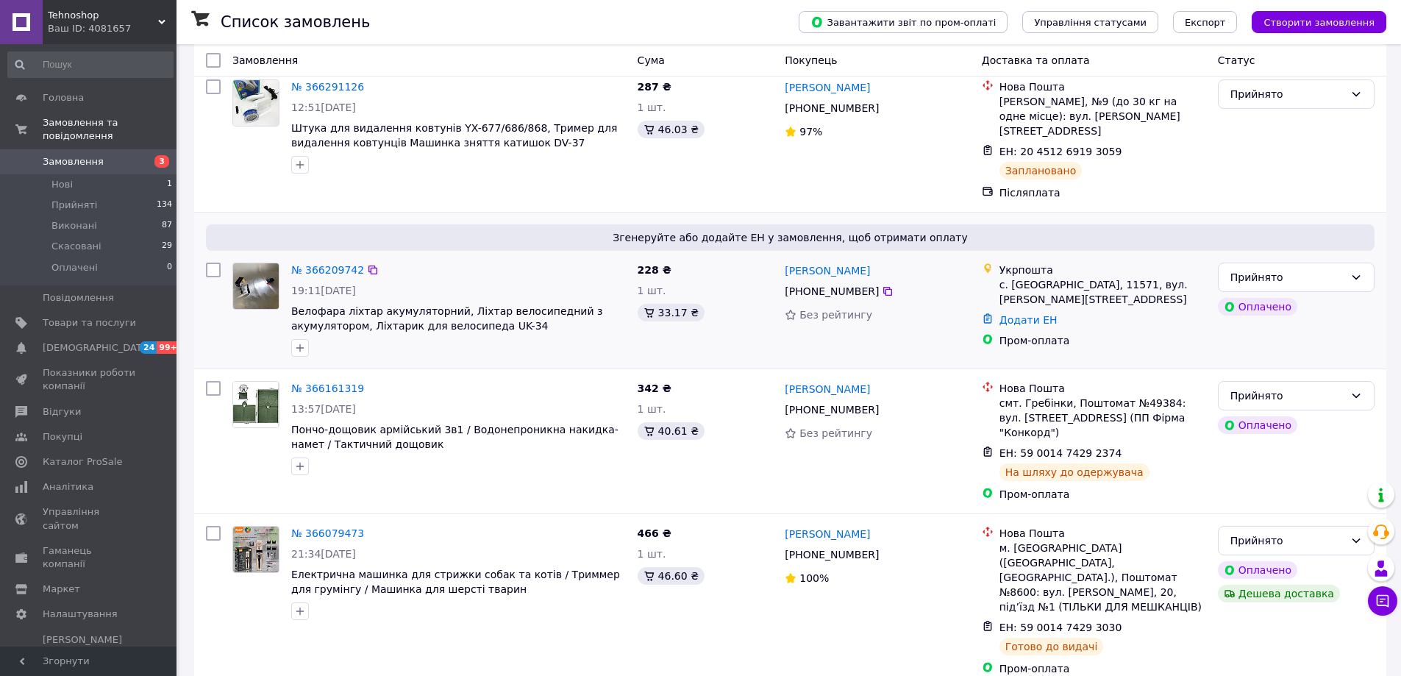
scroll to position [294, 0]
click at [107, 341] on span "[DEMOGRAPHIC_DATA]" at bounding box center [89, 347] width 93 height 13
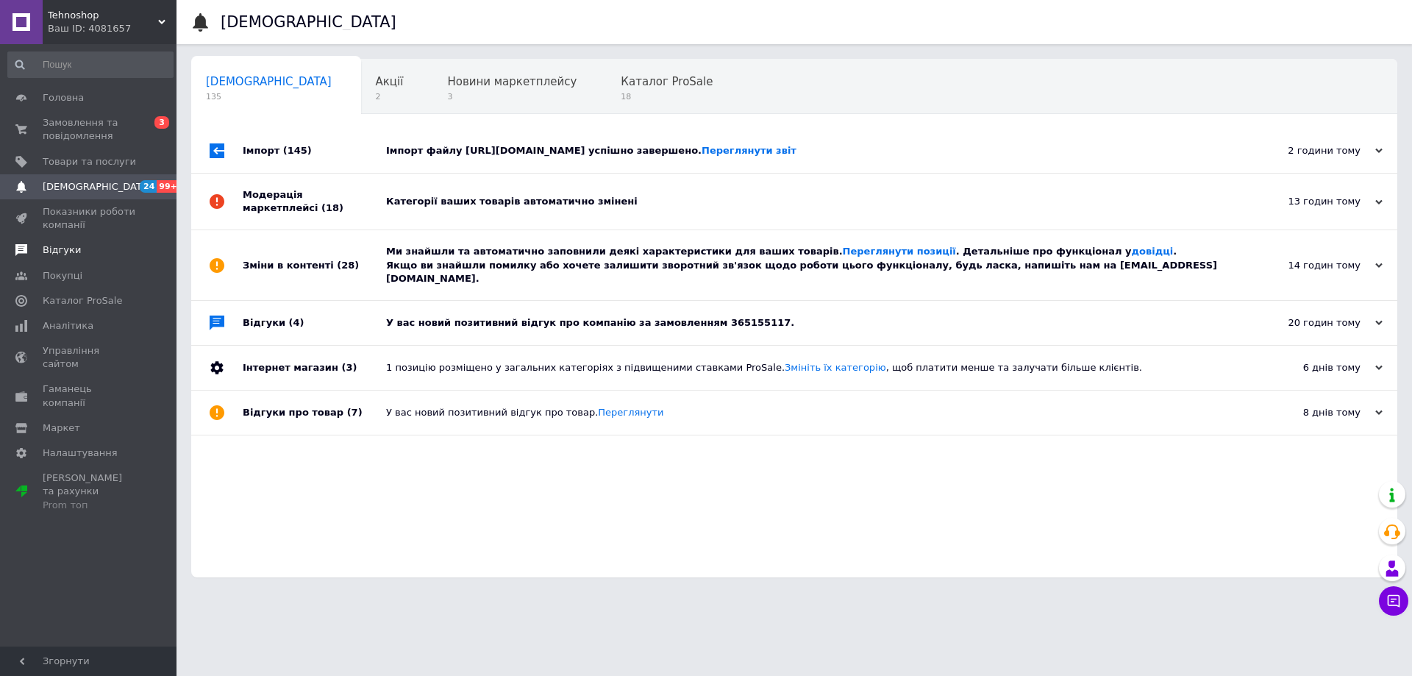
click at [105, 252] on span "Відгуки" at bounding box center [89, 249] width 93 height 13
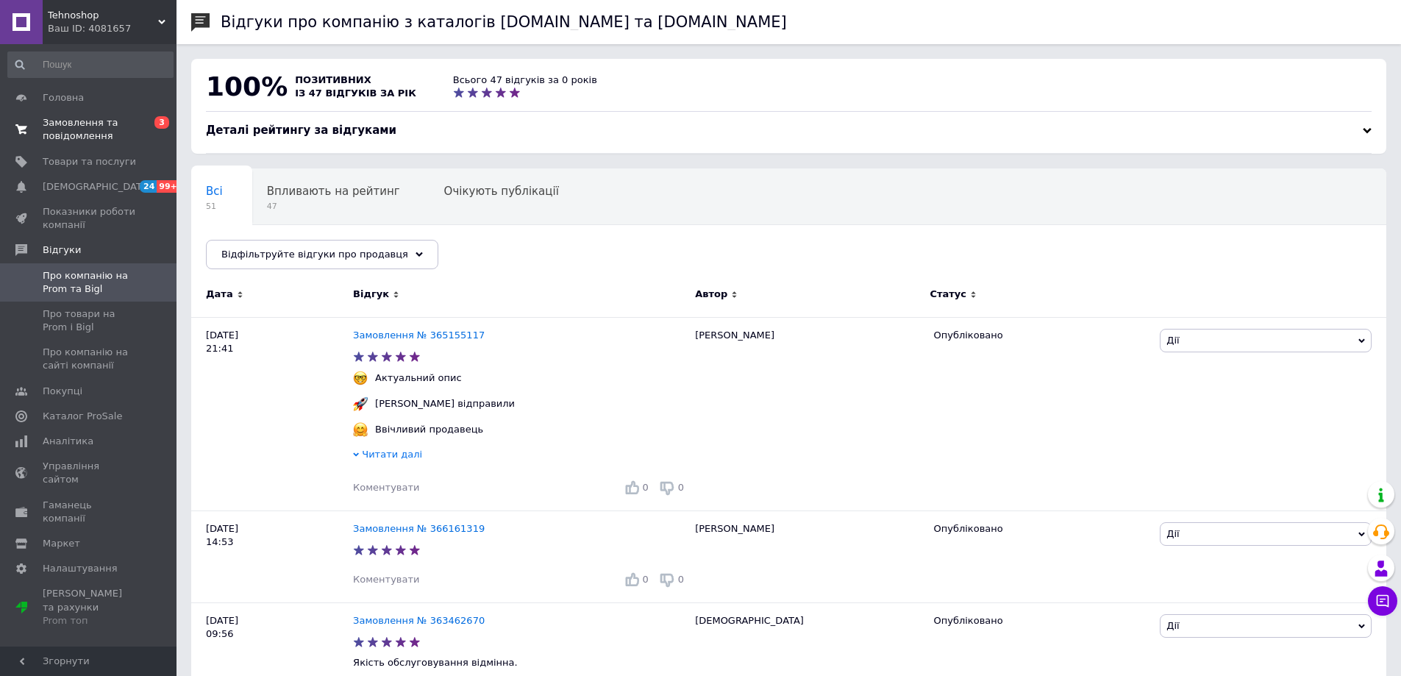
click at [112, 129] on span "Замовлення та повідомлення" at bounding box center [89, 129] width 93 height 26
